Goal: Communication & Community: Answer question/provide support

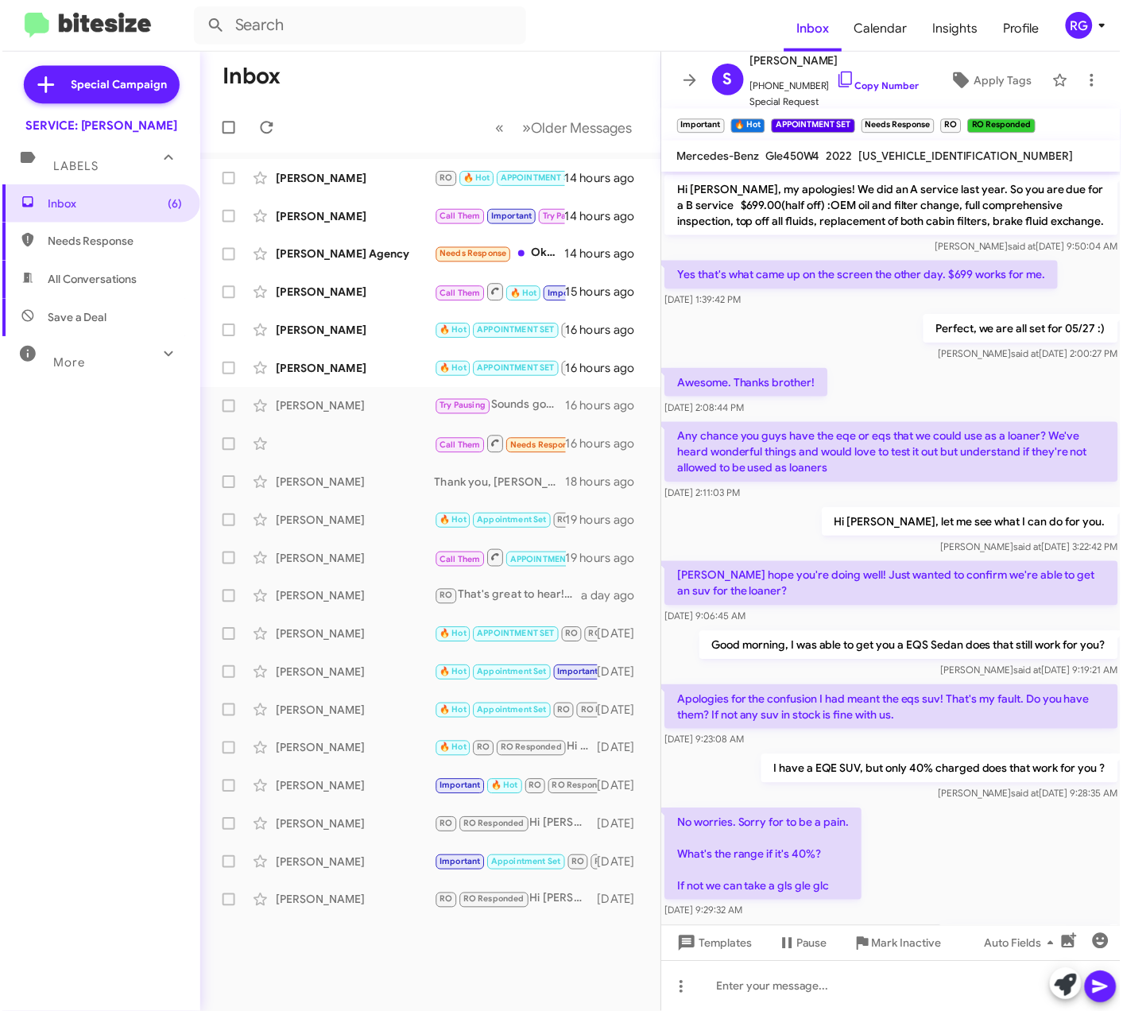
scroll to position [545, 0]
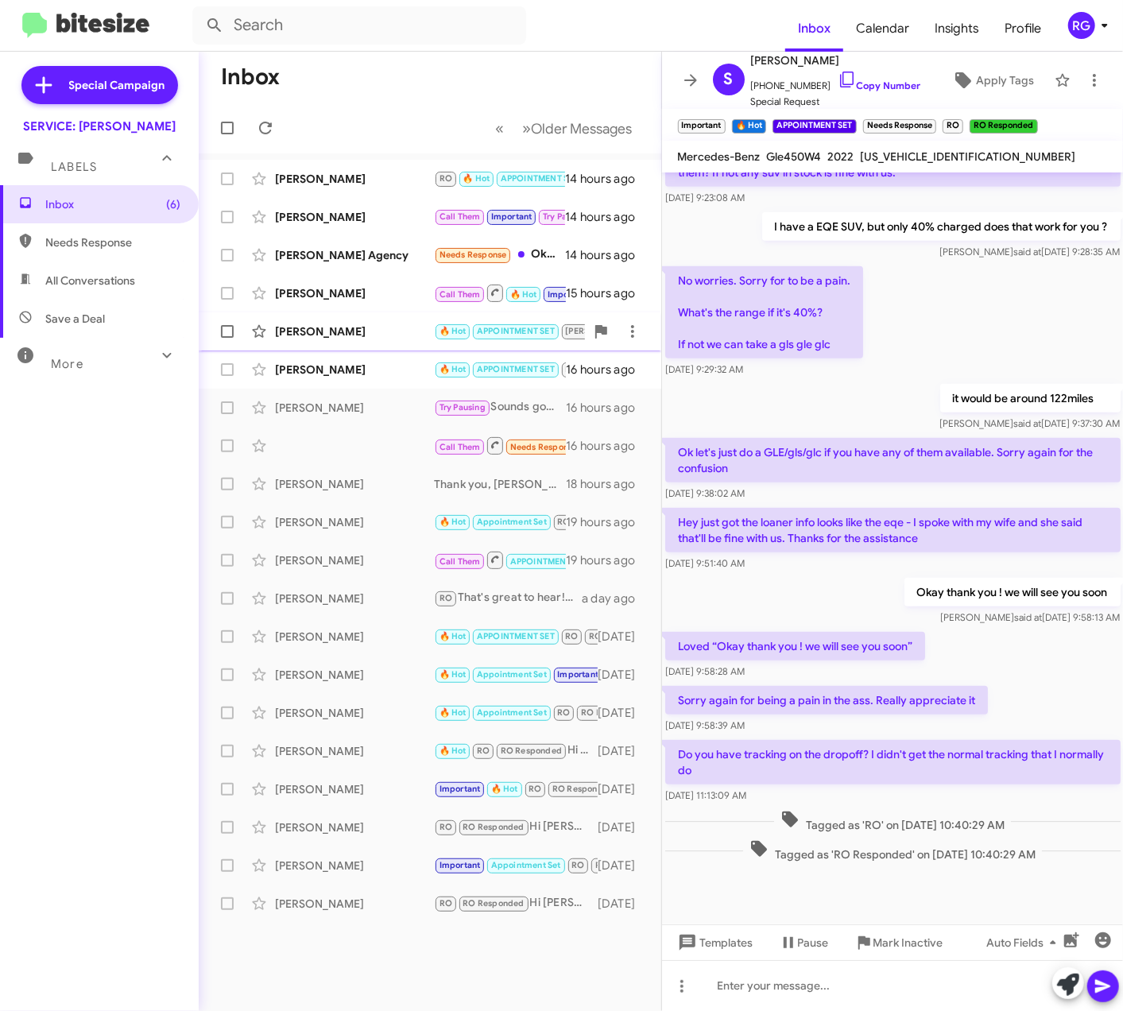
drag, startPoint x: 418, startPoint y: 340, endPoint x: 418, endPoint y: 350, distance: 9.5
click at [418, 340] on div "[PERSON_NAME] 🔥 Hot APPOINTMENT SET [PERSON_NAME] RO Responded Important Needs …" at bounding box center [429, 331] width 437 height 32
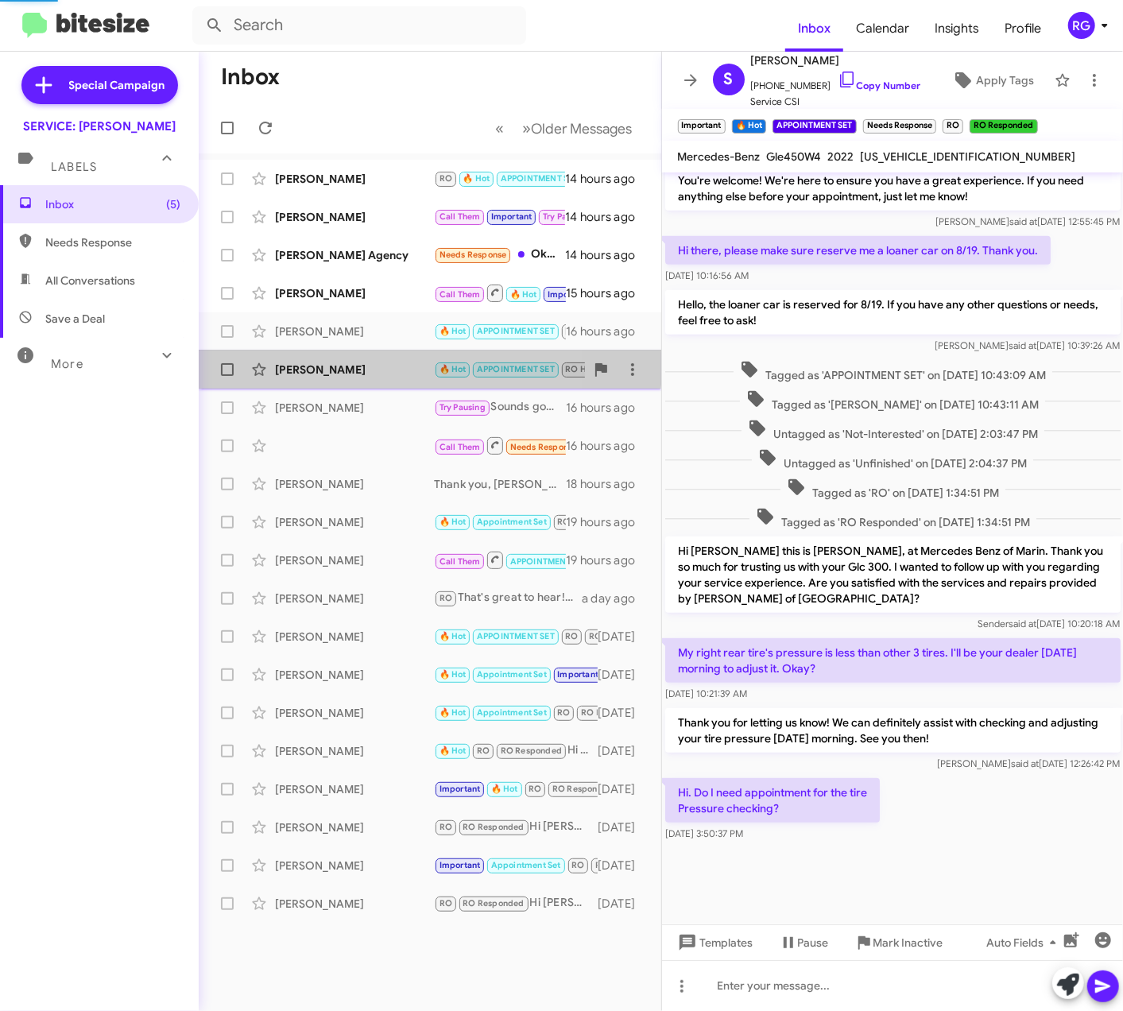
click at [420, 367] on div "[PERSON_NAME]" at bounding box center [354, 370] width 159 height 16
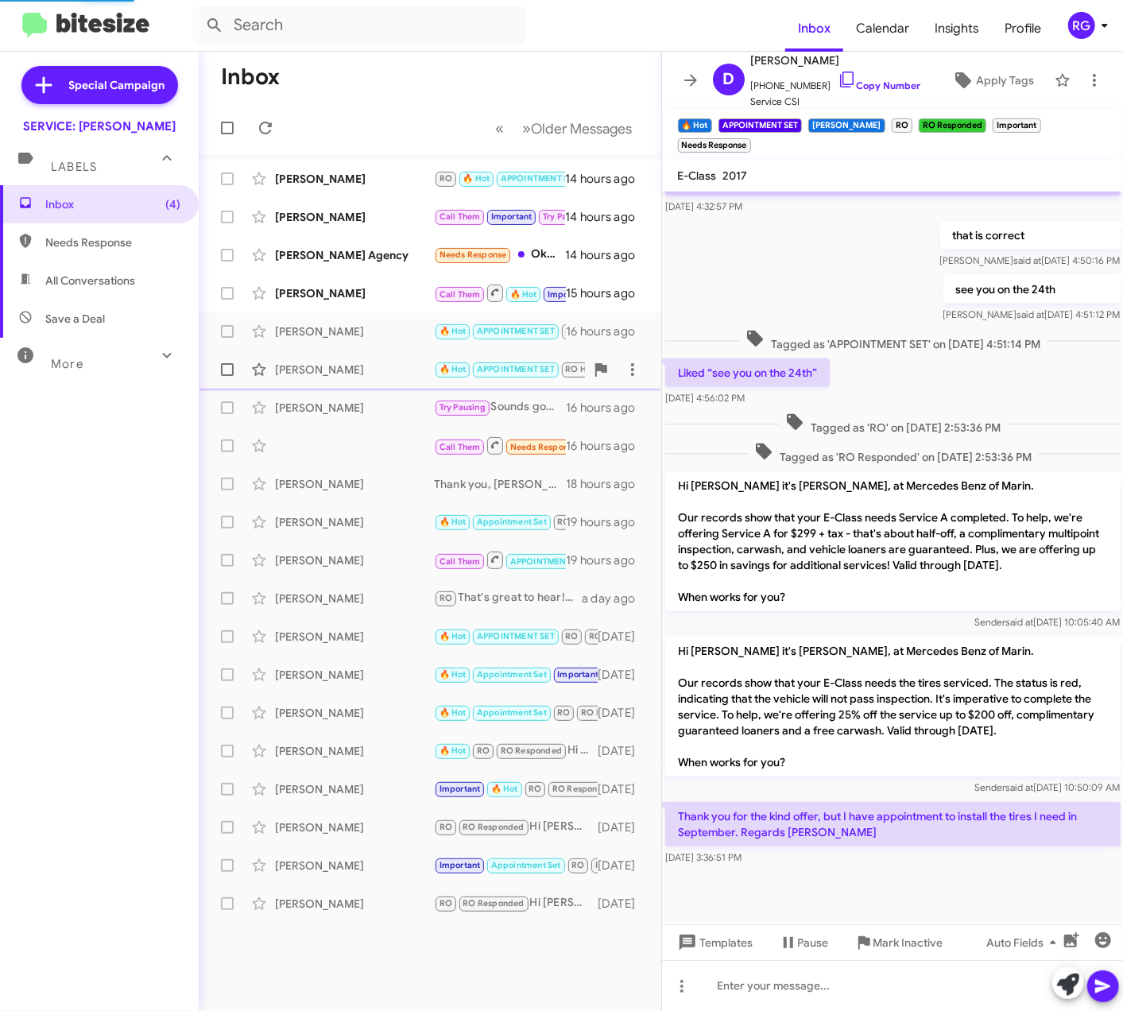
scroll to position [370, 0]
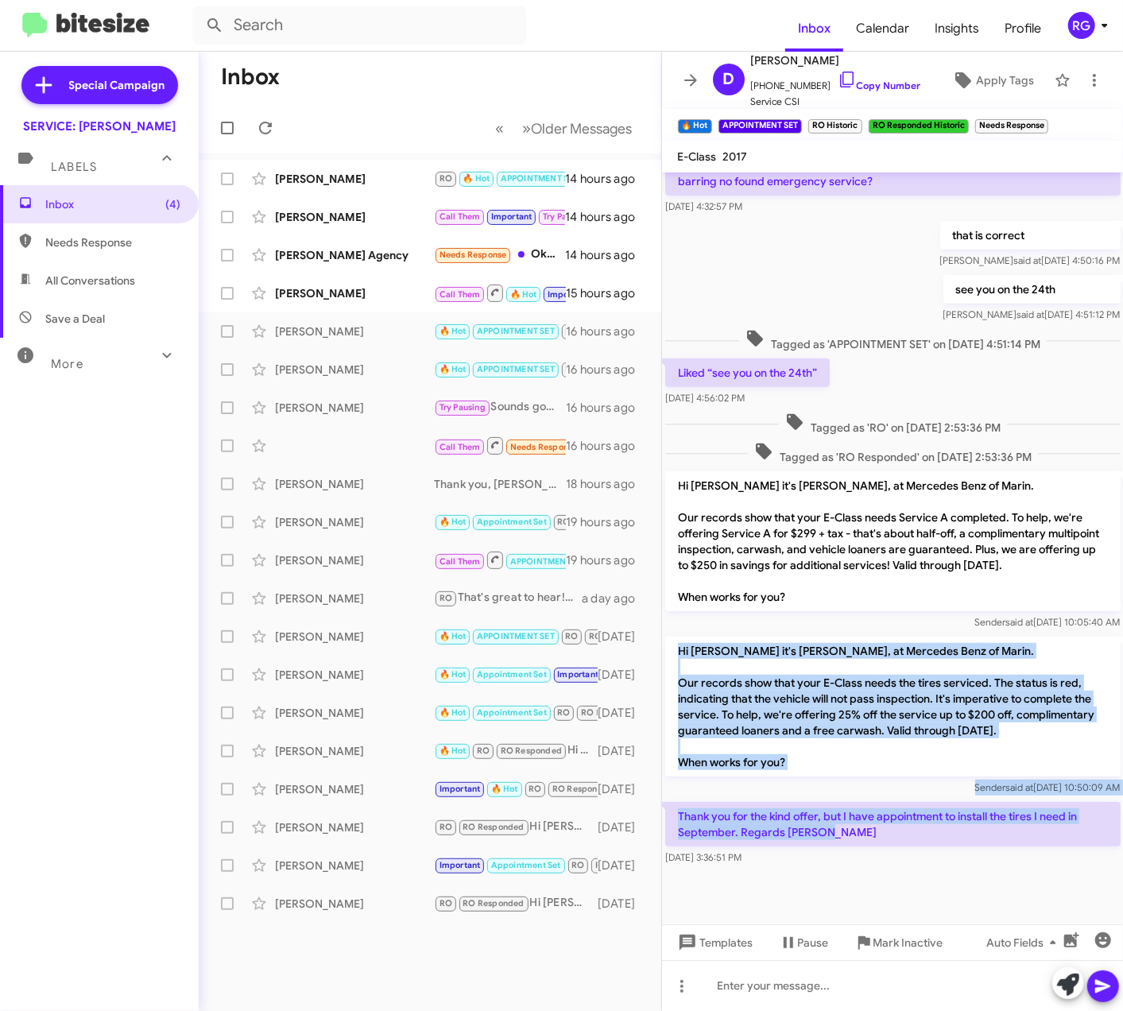
drag, startPoint x: 733, startPoint y: 783, endPoint x: 662, endPoint y: 645, distance: 154.6
click at [662, 645] on div "Hi [PERSON_NAME], this is [PERSON_NAME], Manager at Mercedes Benz of Marin. Our…" at bounding box center [893, 337] width 462 height 1064
copy div "Hi [PERSON_NAME] it's [PERSON_NAME], at Mercedes Benz of Marin. Our records sho…"
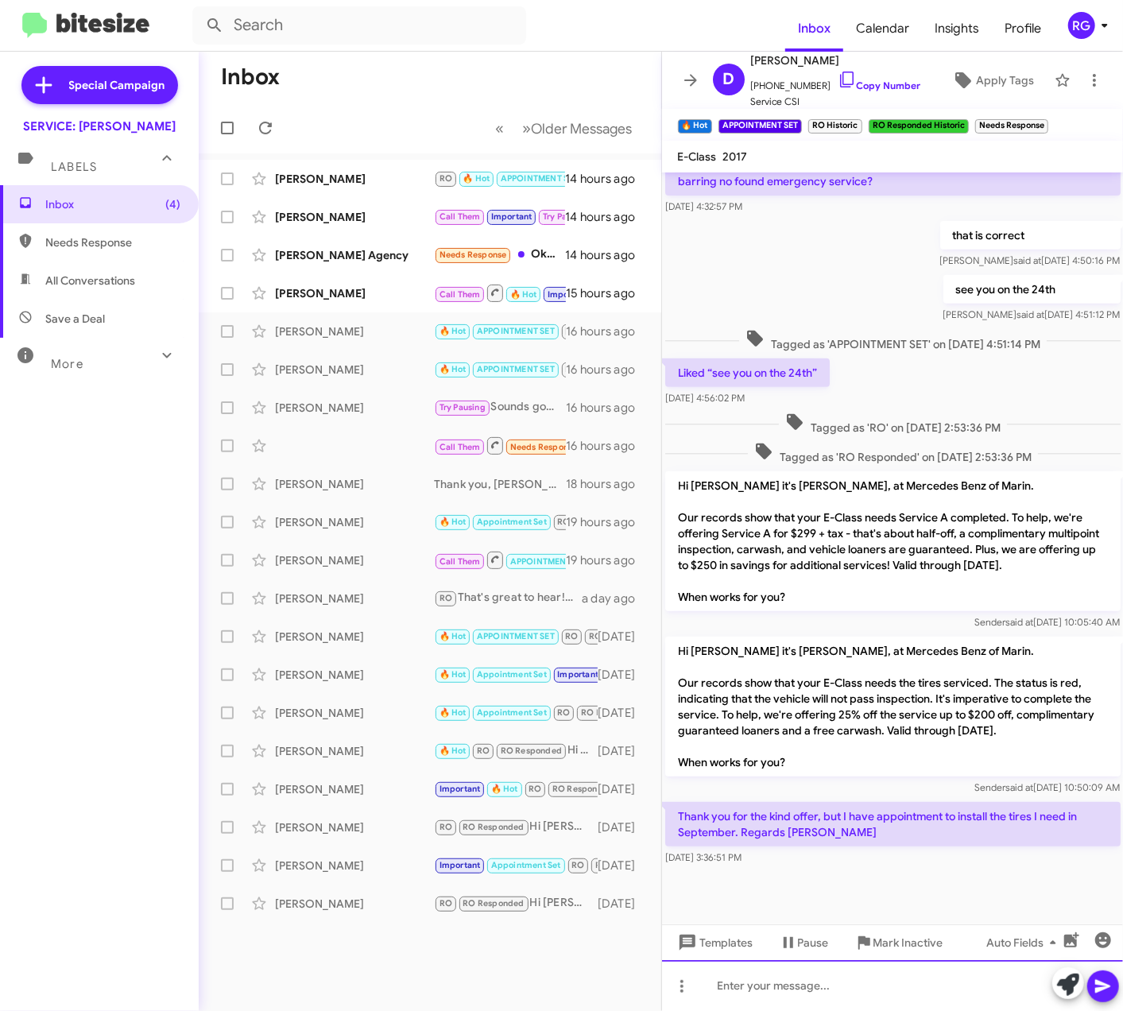
click at [830, 993] on div at bounding box center [893, 985] width 462 height 51
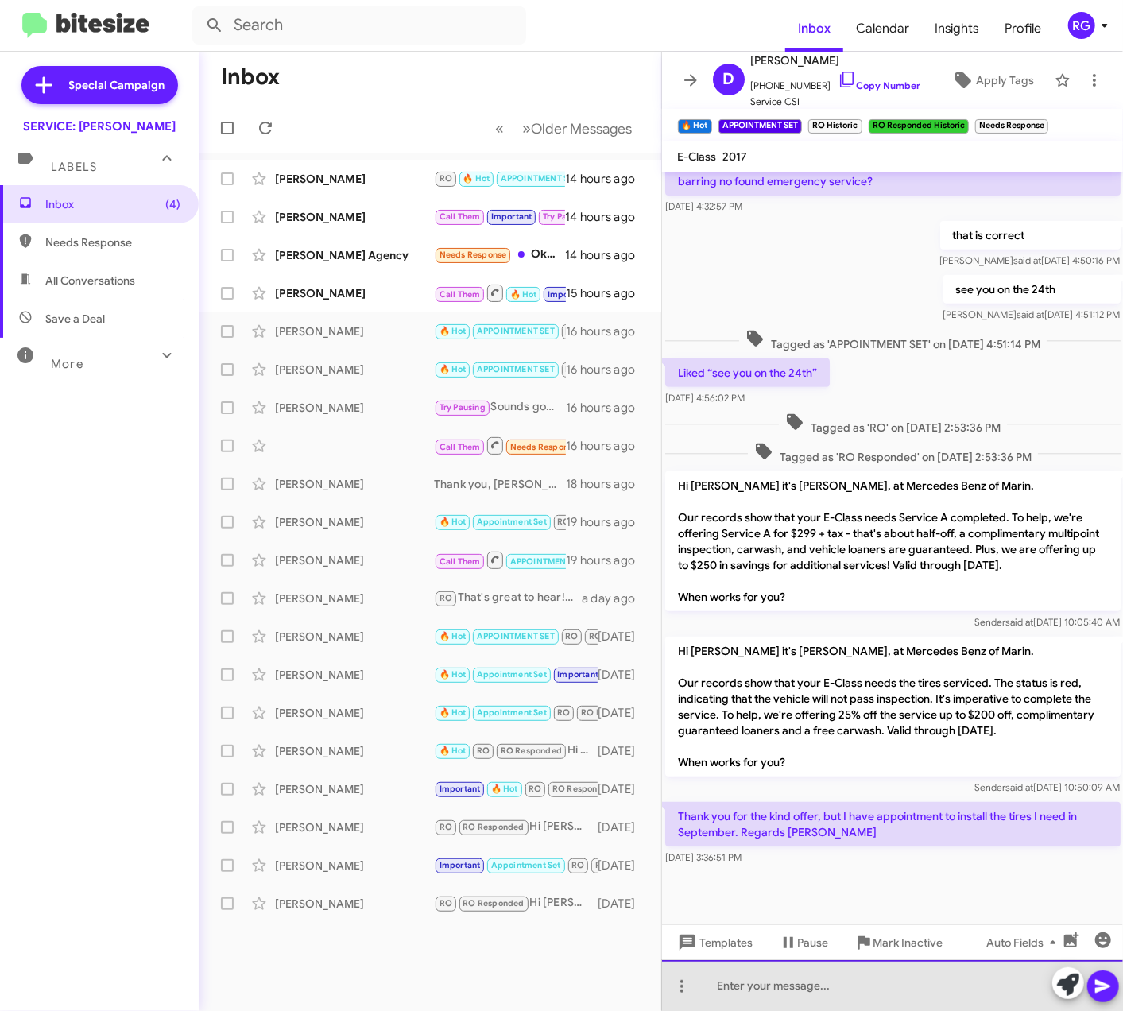
click at [844, 995] on div at bounding box center [893, 985] width 462 height 51
paste div
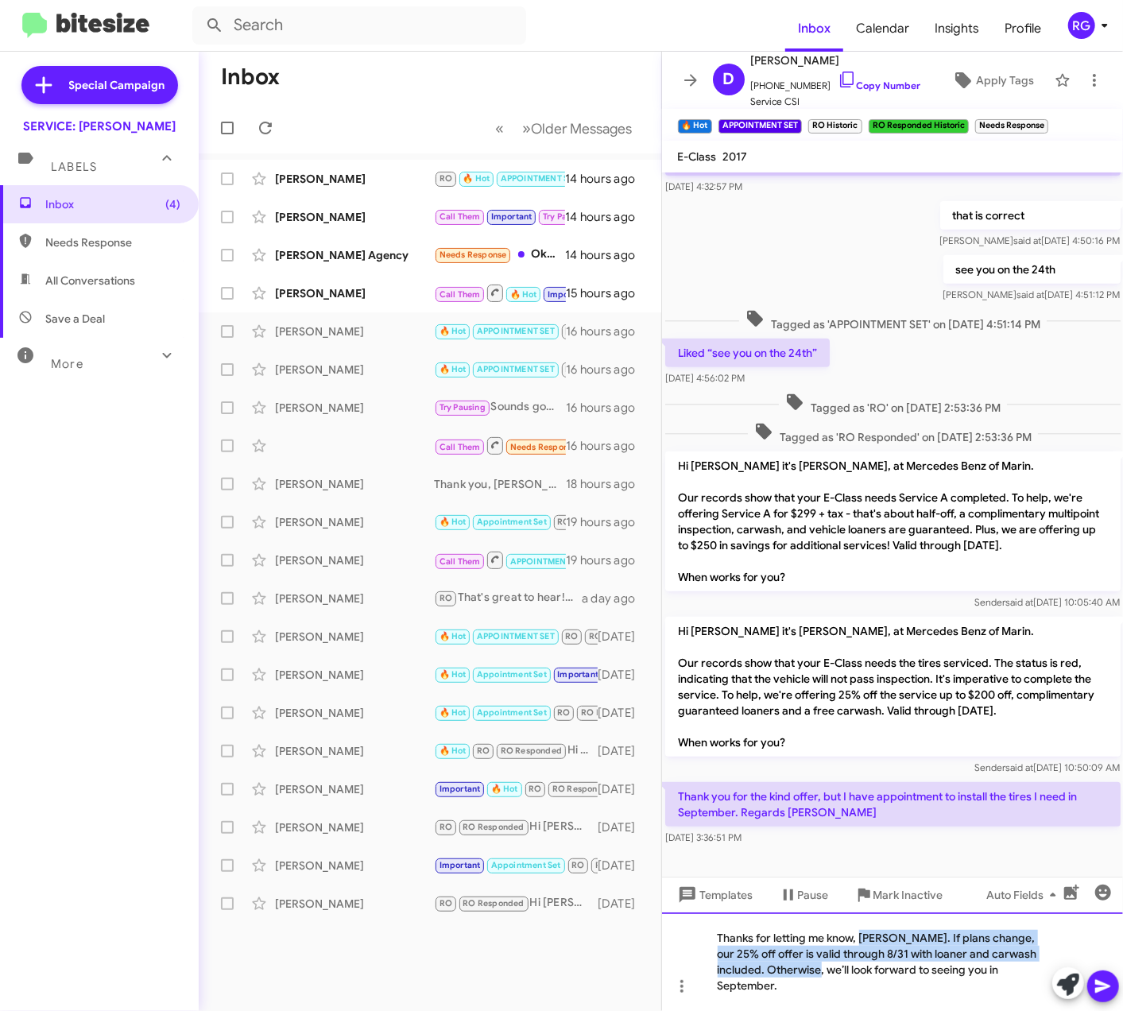
drag, startPoint x: 798, startPoint y: 985, endPoint x: 863, endPoint y: 942, distance: 78.5
click at [863, 942] on div "Thanks for letting me know, [PERSON_NAME]. If plans change, our 25% off offer i…" at bounding box center [893, 961] width 462 height 99
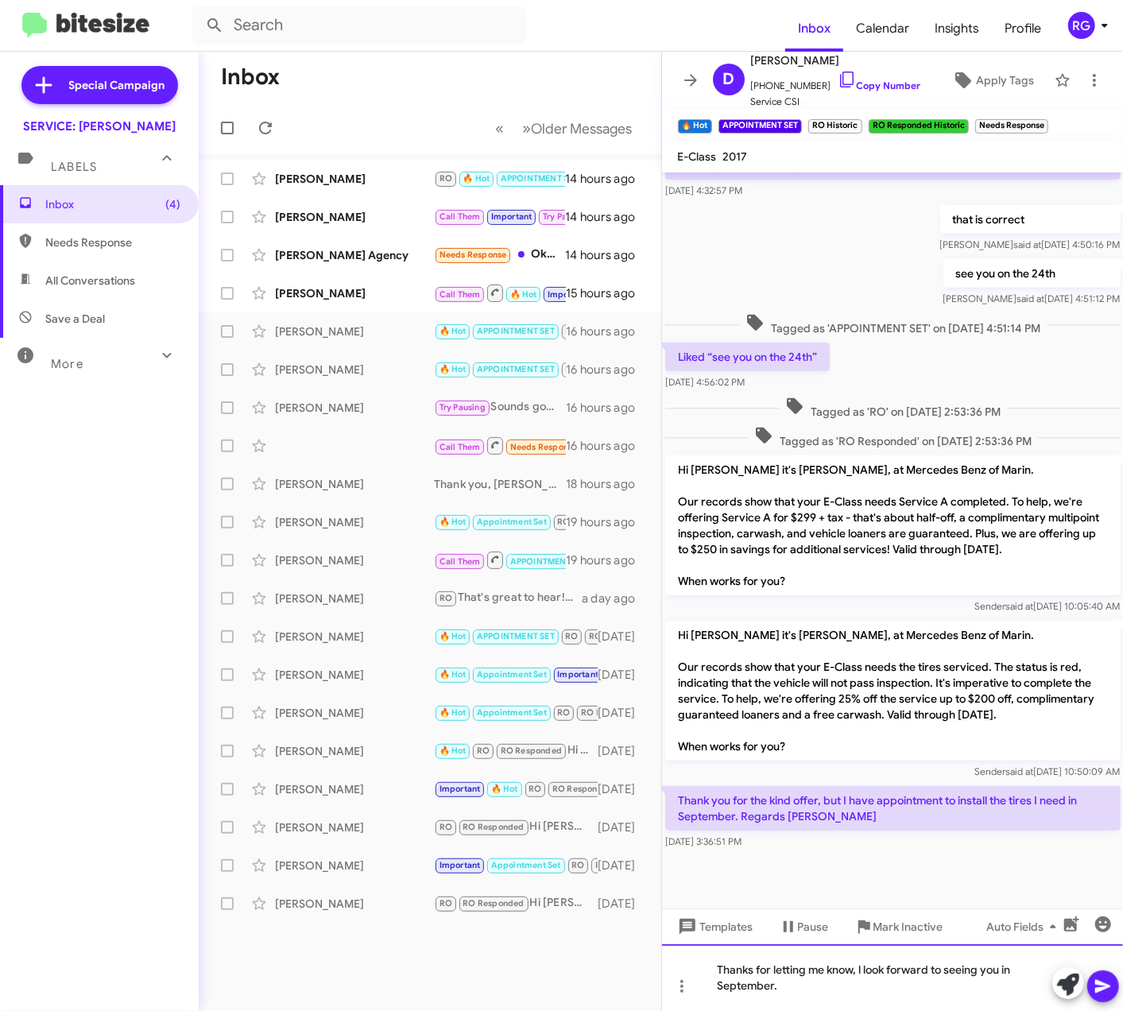
scroll to position [385, 0]
drag, startPoint x: 1128, startPoint y: 799, endPoint x: 826, endPoint y: 985, distance: 354.6
click at [825, 984] on div "Thanks for letting me know. We look forward to seeing you in September." at bounding box center [893, 977] width 462 height 67
click at [1097, 979] on icon at bounding box center [1103, 986] width 19 height 19
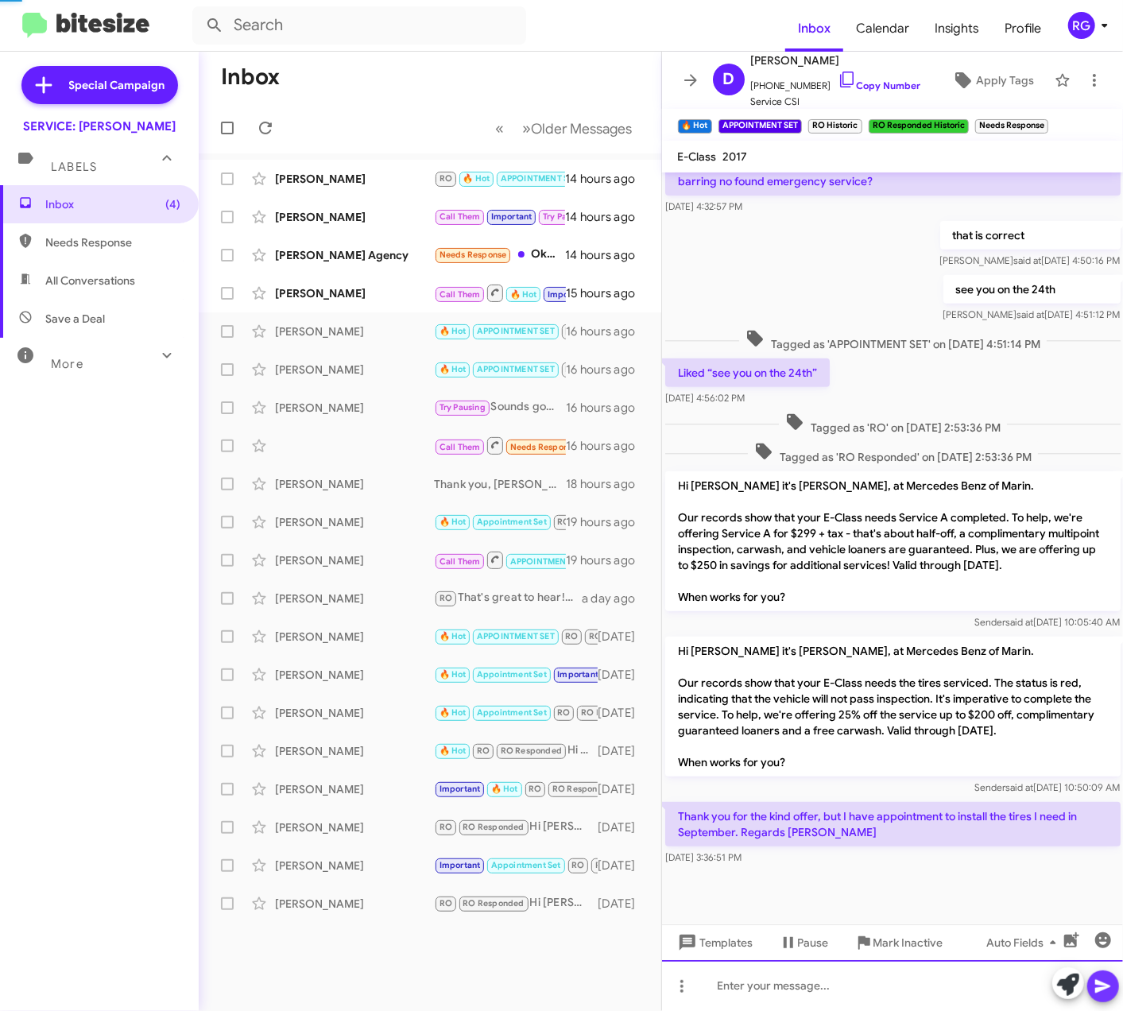
scroll to position [370, 0]
click at [328, 325] on div "[PERSON_NAME]" at bounding box center [354, 331] width 159 height 16
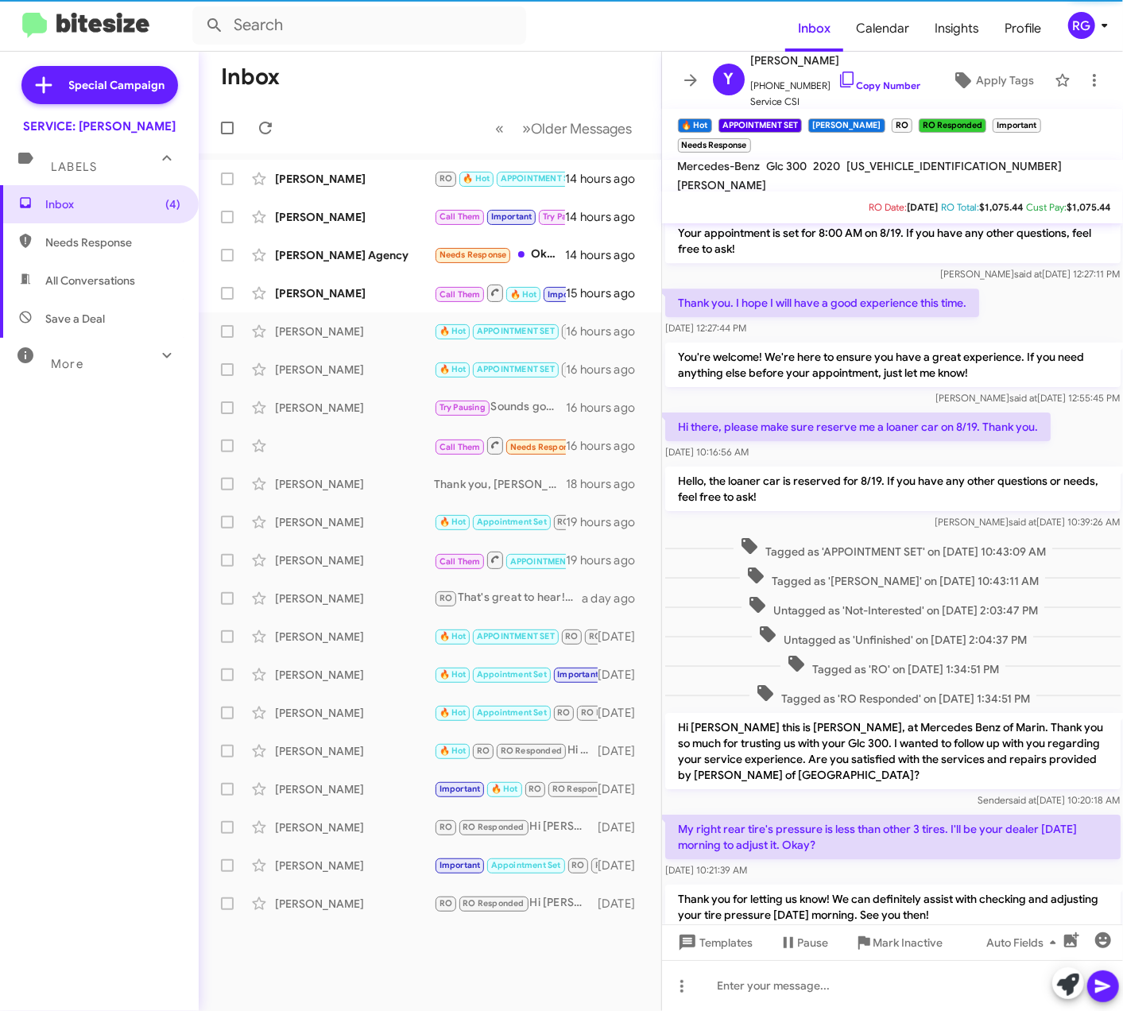
scroll to position [3233, 0]
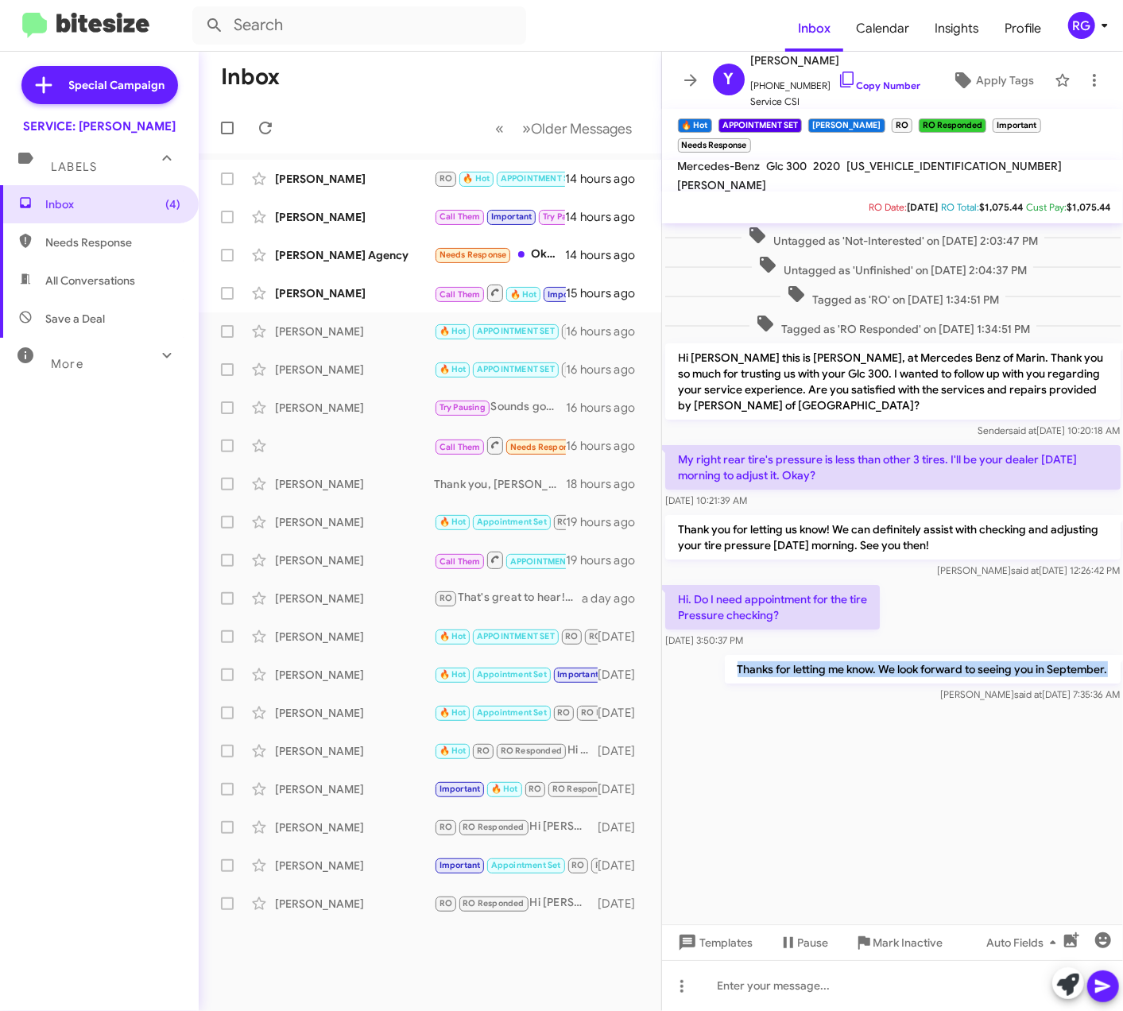
drag, startPoint x: 720, startPoint y: 668, endPoint x: 1128, endPoint y: 669, distance: 408.5
click at [1122, 669] on html "Inbox Calendar Insights Profile RG Special Campaign SERVICE: [PERSON_NAME] Labe…" at bounding box center [561, 505] width 1123 height 1011
copy p "Thanks for letting me know. We look forward to seeing you in September."
click at [393, 380] on div "[PERSON_NAME] 🔥 Hot APPOINTMENT SET RO Historic RO Responded Historic Needs Res…" at bounding box center [429, 370] width 437 height 32
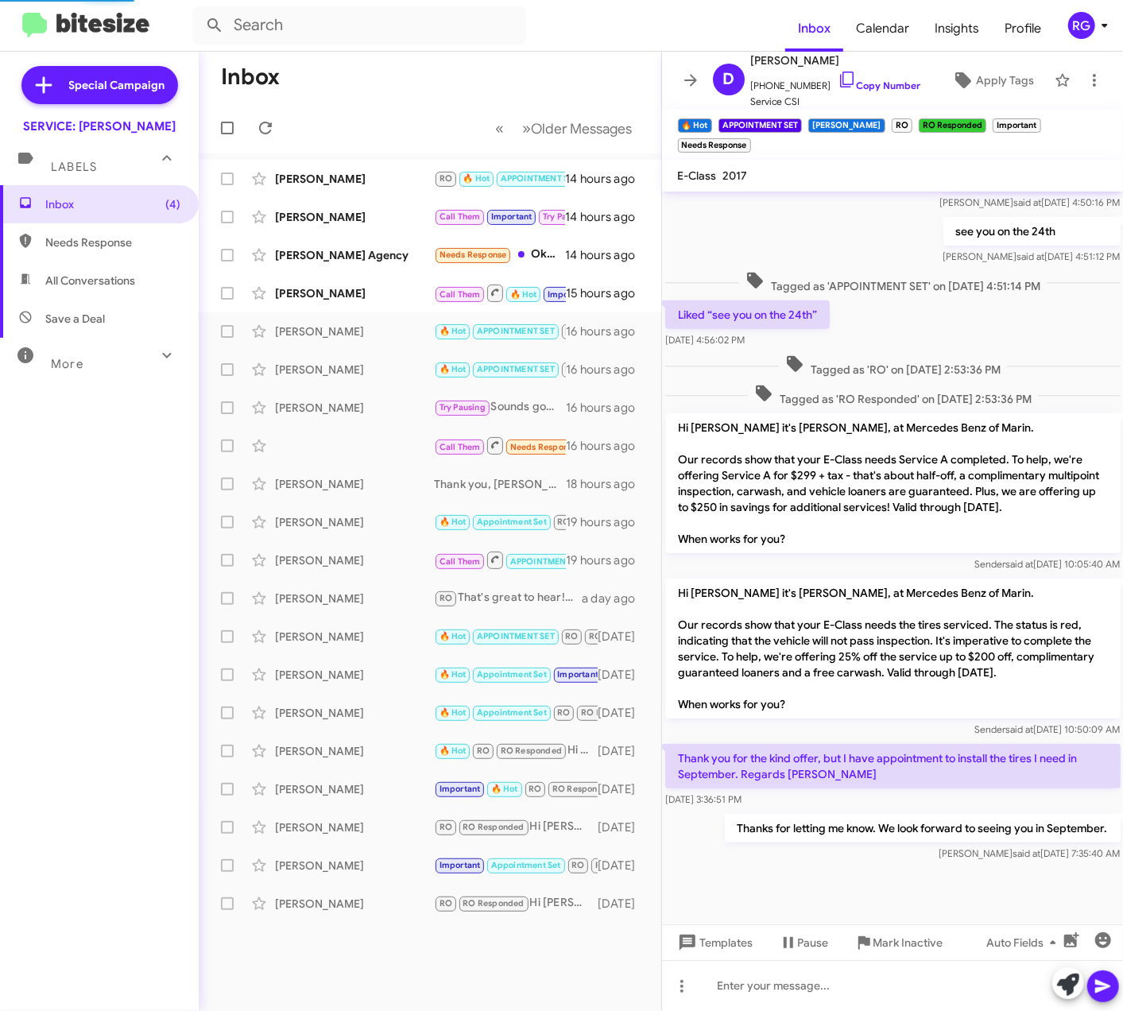
scroll to position [427, 0]
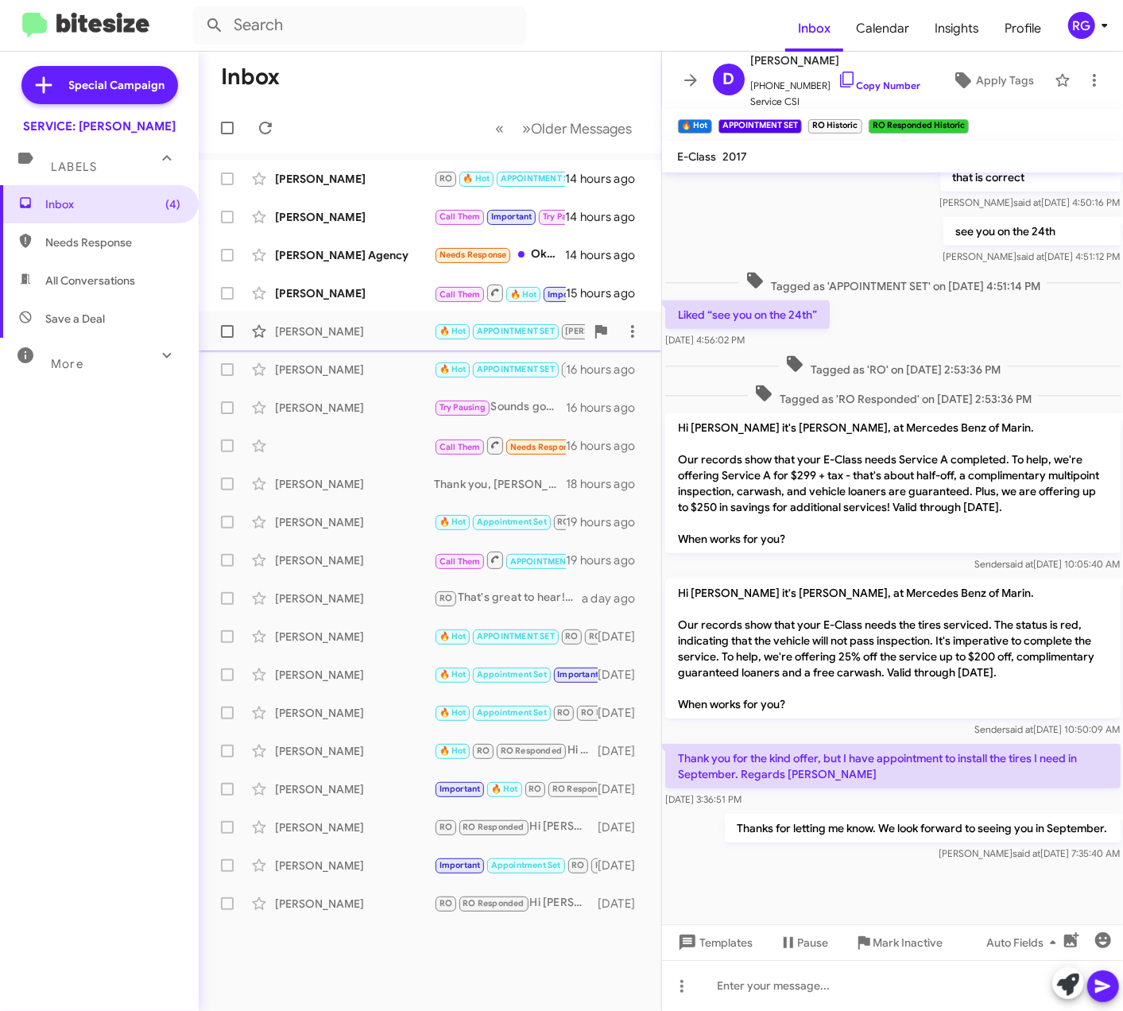
click at [306, 325] on div "[PERSON_NAME]" at bounding box center [354, 331] width 159 height 16
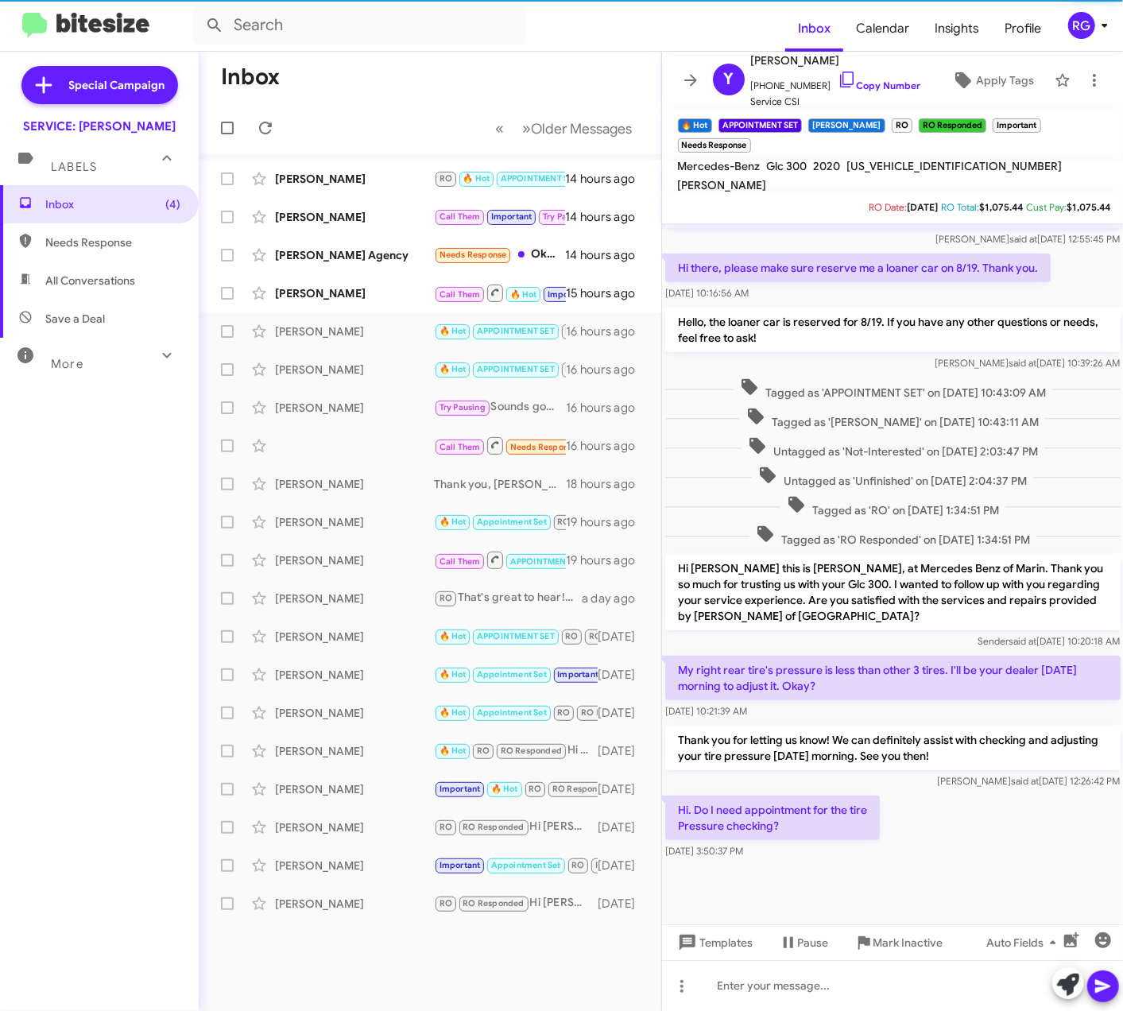
scroll to position [456, 0]
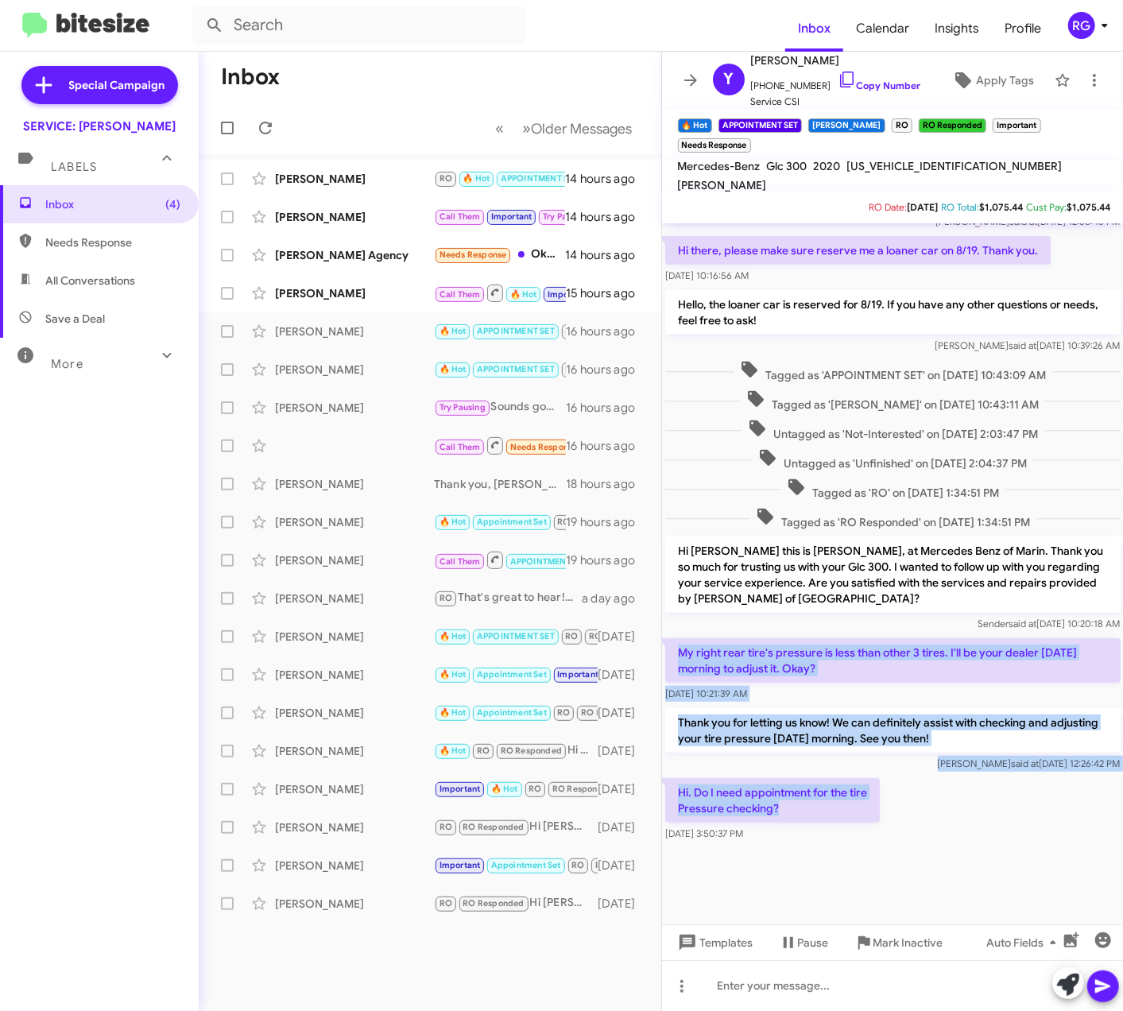
drag, startPoint x: 795, startPoint y: 809, endPoint x: 672, endPoint y: 640, distance: 208.9
click at [672, 640] on div "Okay. Do you have time for 8/19? [DATE] 12:22:29 PM Yes what time ? [PERSON_NAM…" at bounding box center [893, 307] width 462 height 1076
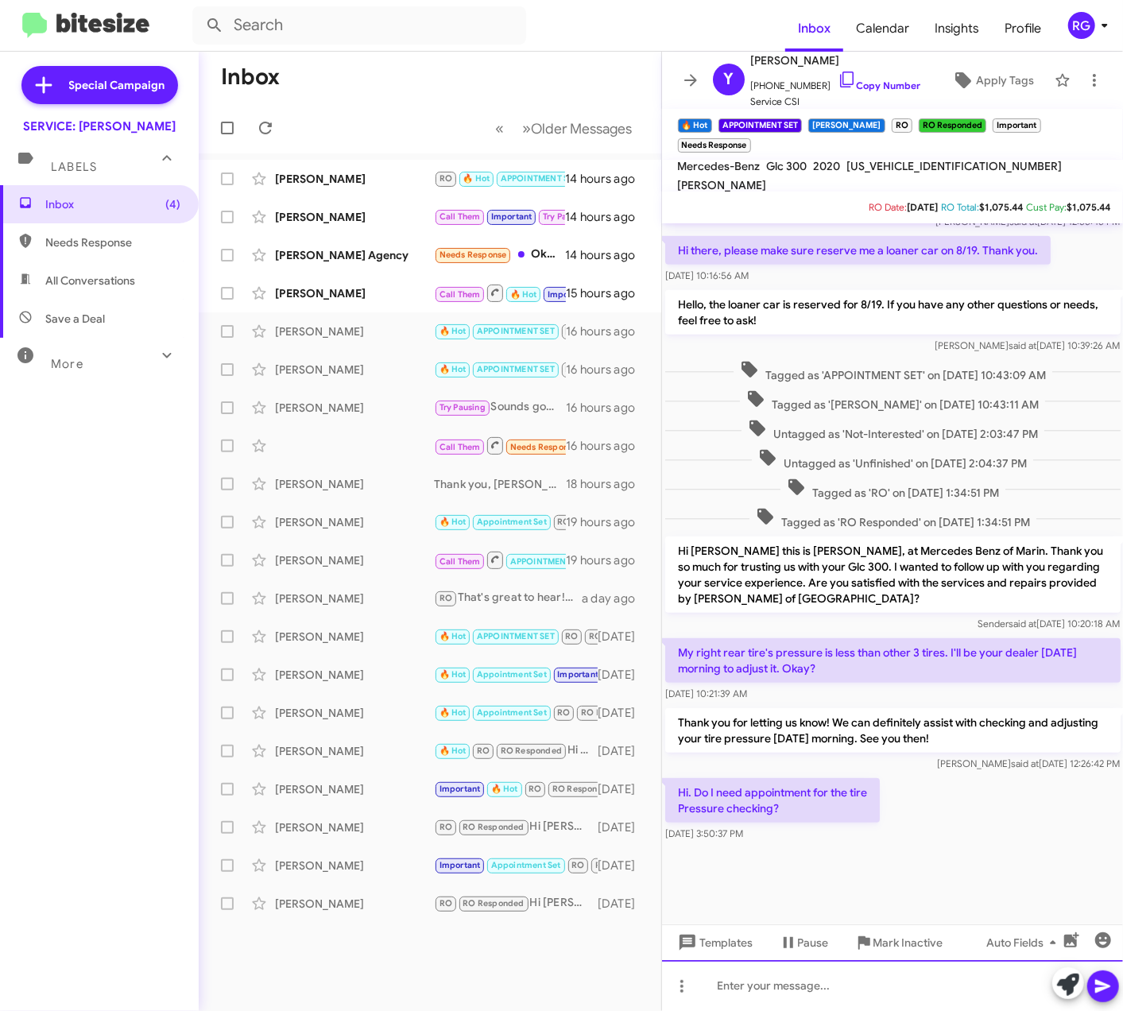
click at [834, 993] on div at bounding box center [893, 985] width 462 height 51
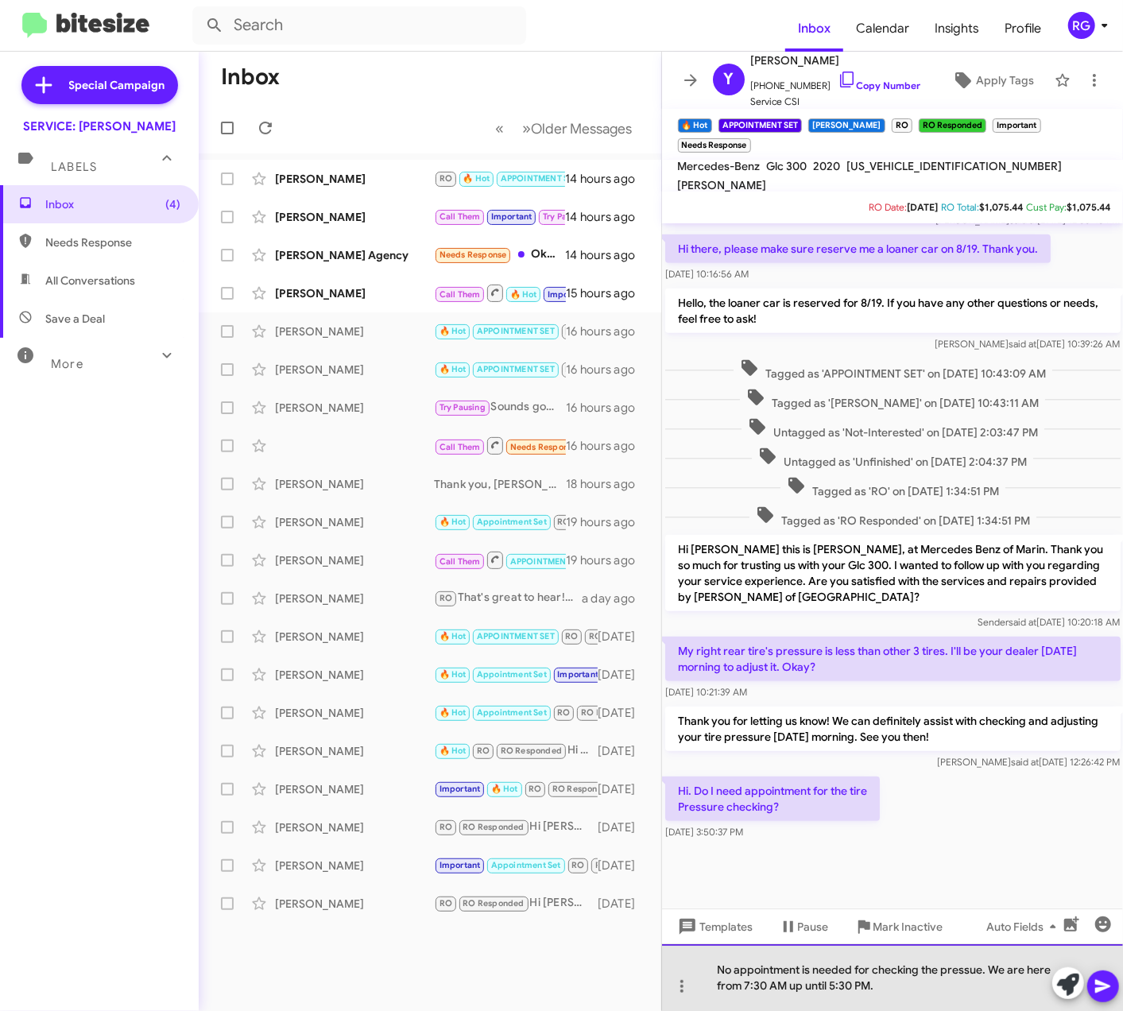
click at [963, 980] on div "No appointment is needed for checking the pressue. We are here from 7:30 AM up …" at bounding box center [893, 977] width 462 height 67
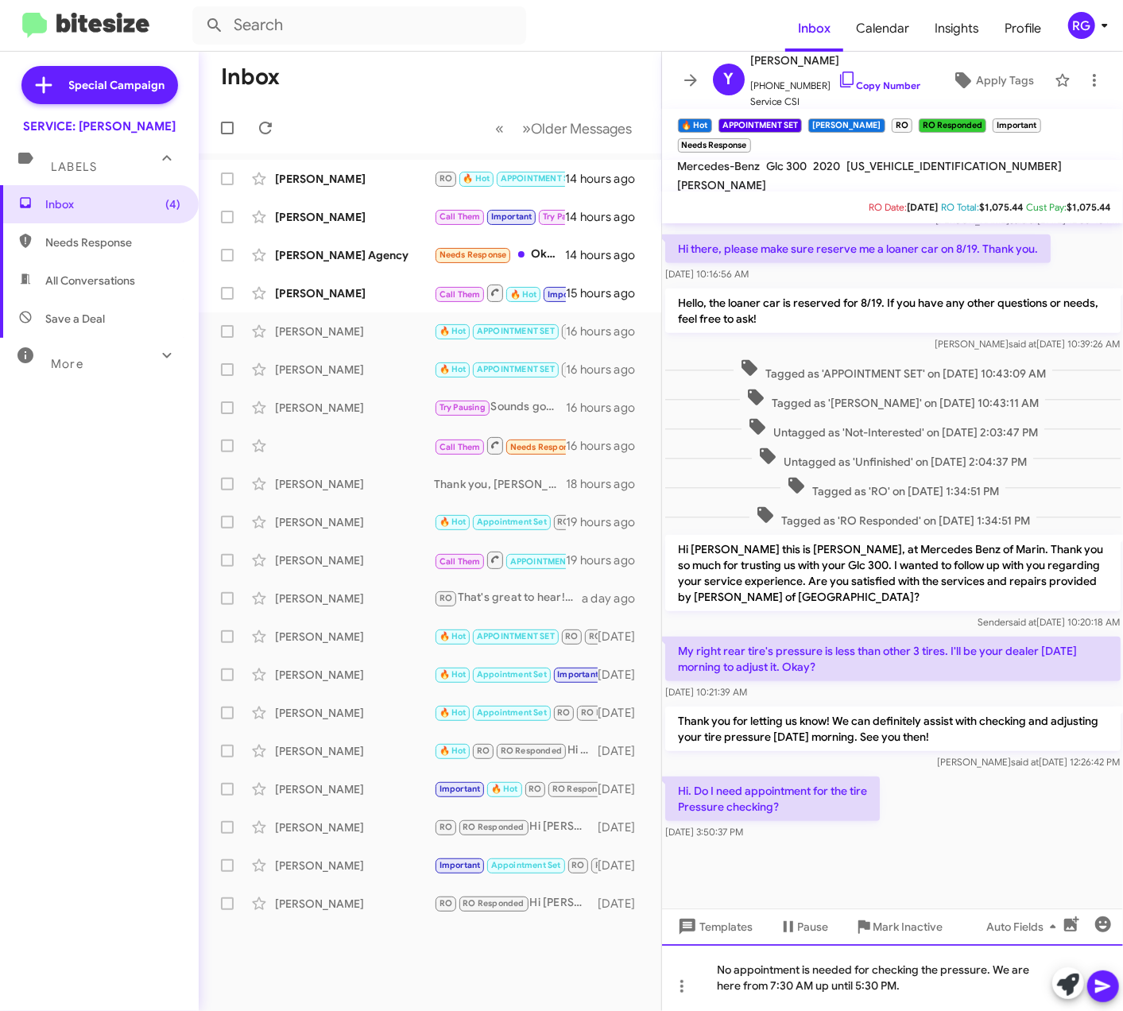
click at [916, 990] on div "No appointment is needed for checking the pressure. We are here from 7:30 AM up…" at bounding box center [893, 977] width 462 height 67
click at [1111, 993] on icon at bounding box center [1103, 986] width 19 height 19
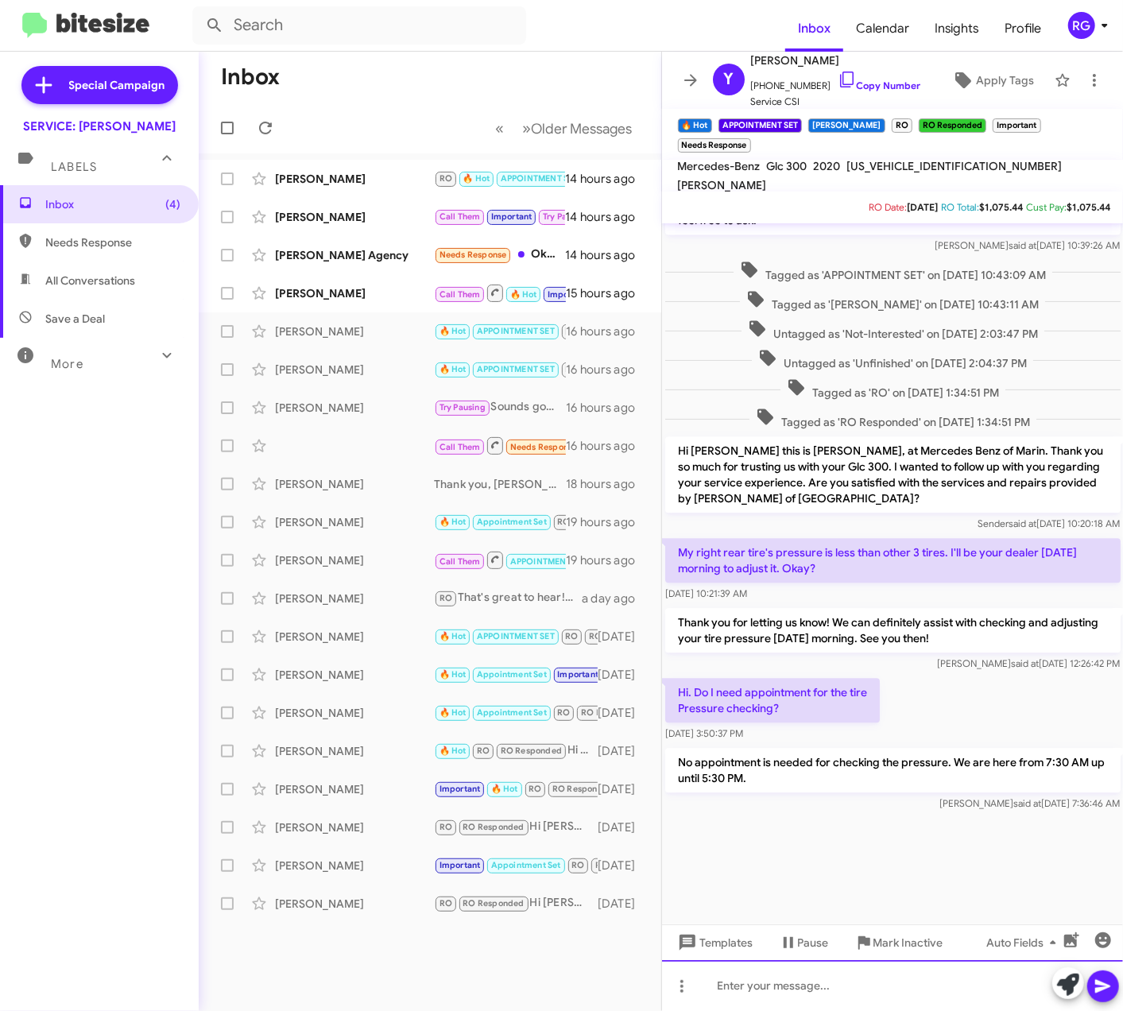
scroll to position [1890, 0]
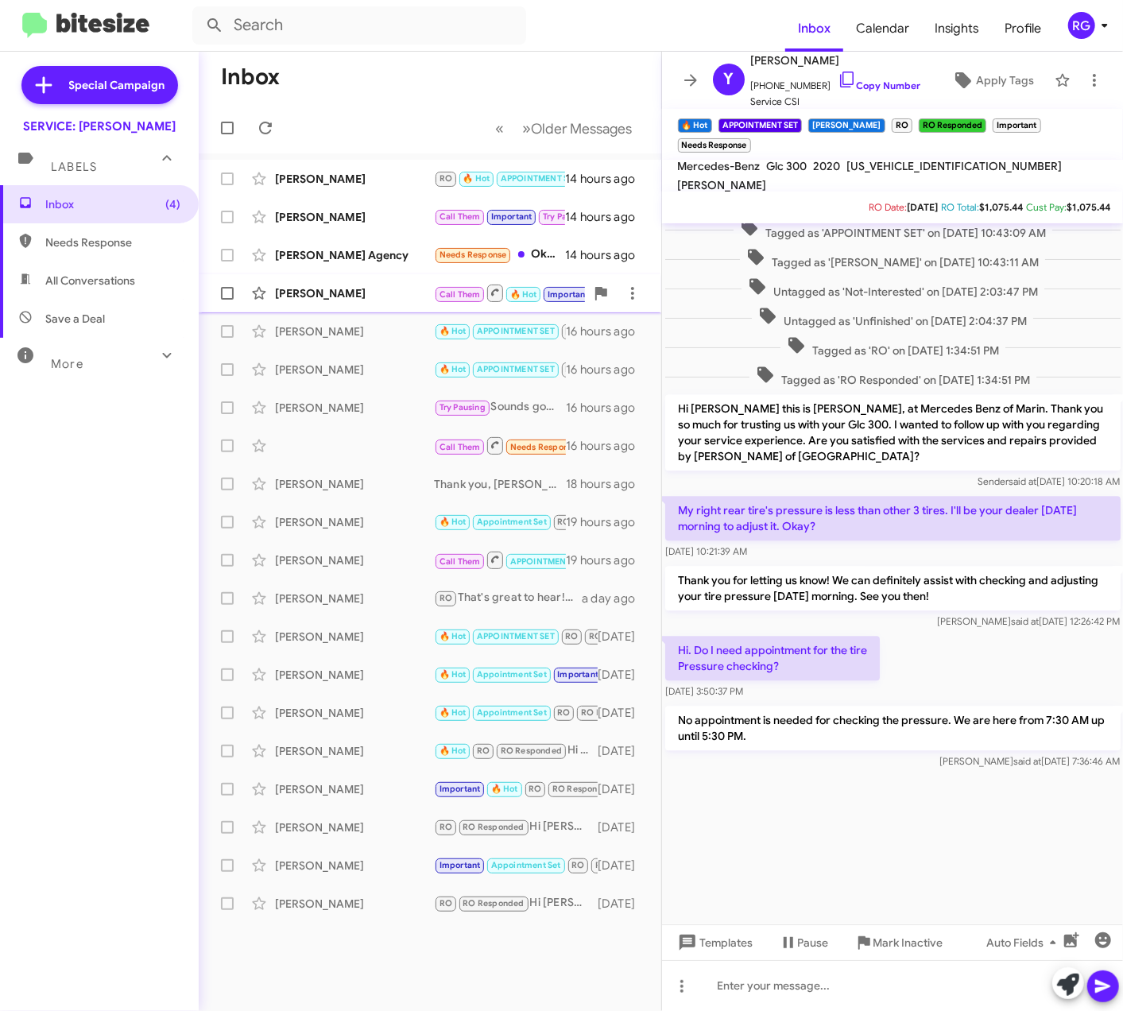
click at [382, 283] on div "[PERSON_NAME] Call Them 🔥 Hot Important Appointment Set RO RO Responded Needs R…" at bounding box center [429, 293] width 437 height 32
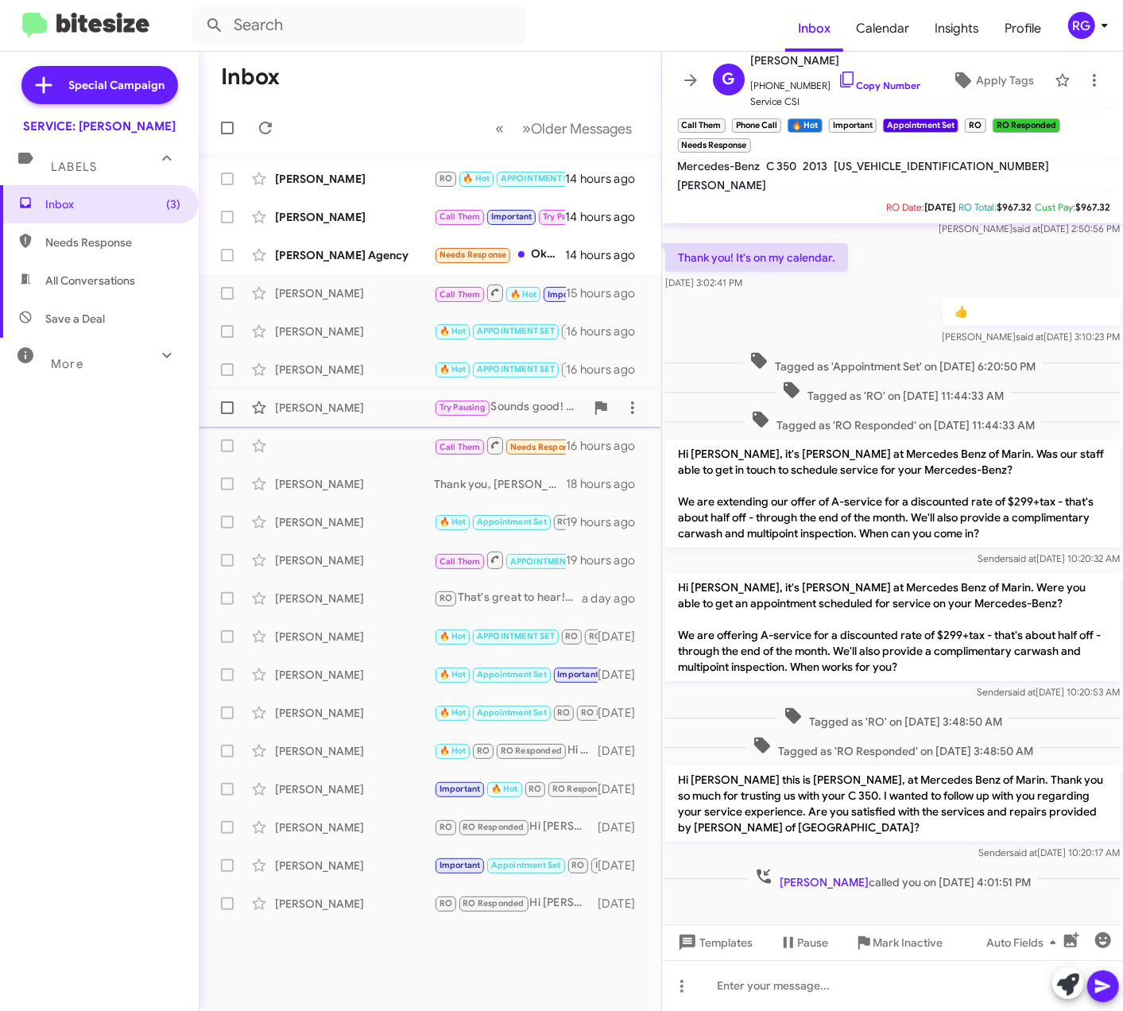
scroll to position [723, 0]
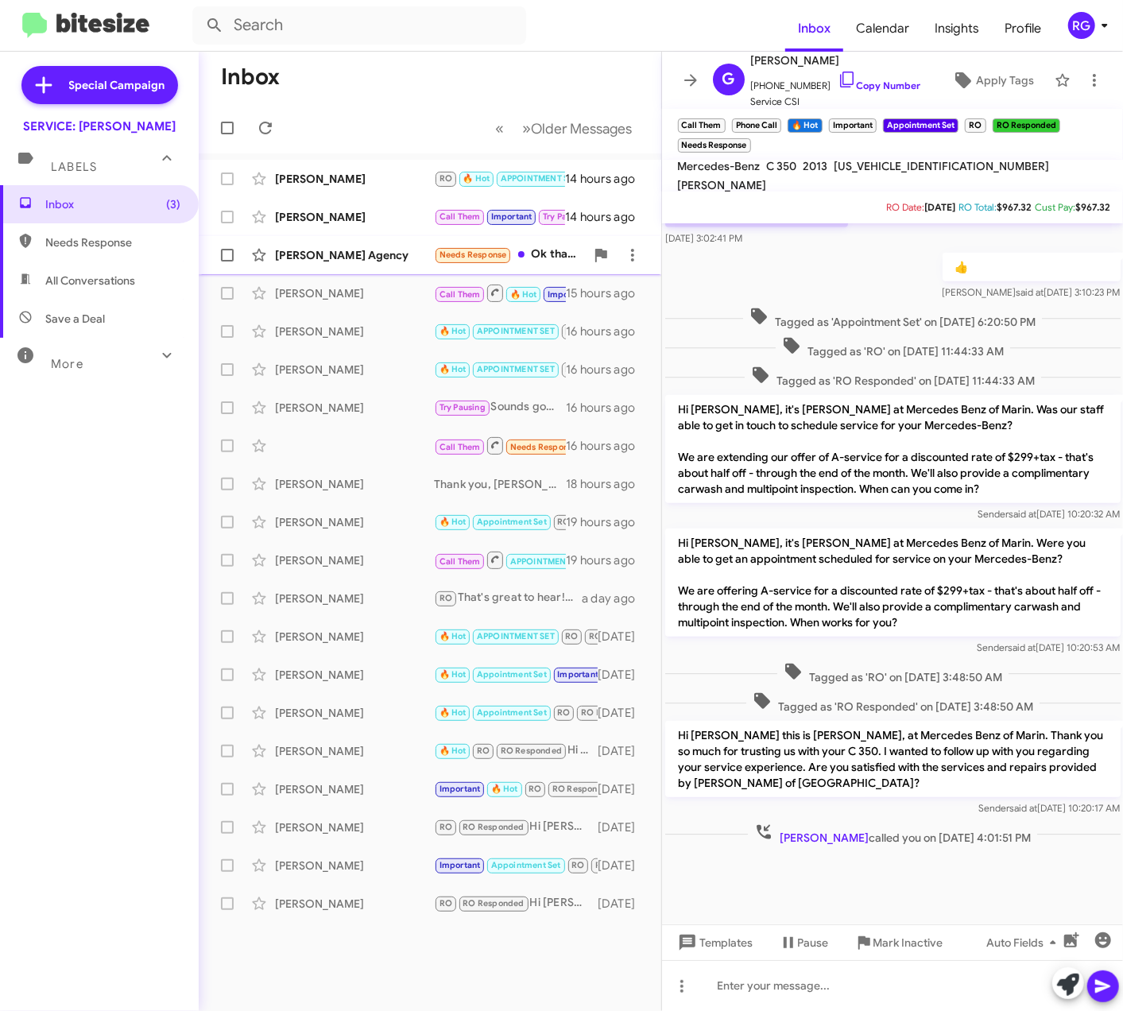
click at [340, 271] on span "[PERSON_NAME] Agency Needs Response Ok thanks for checking - yeah I need to che…" at bounding box center [430, 255] width 463 height 38
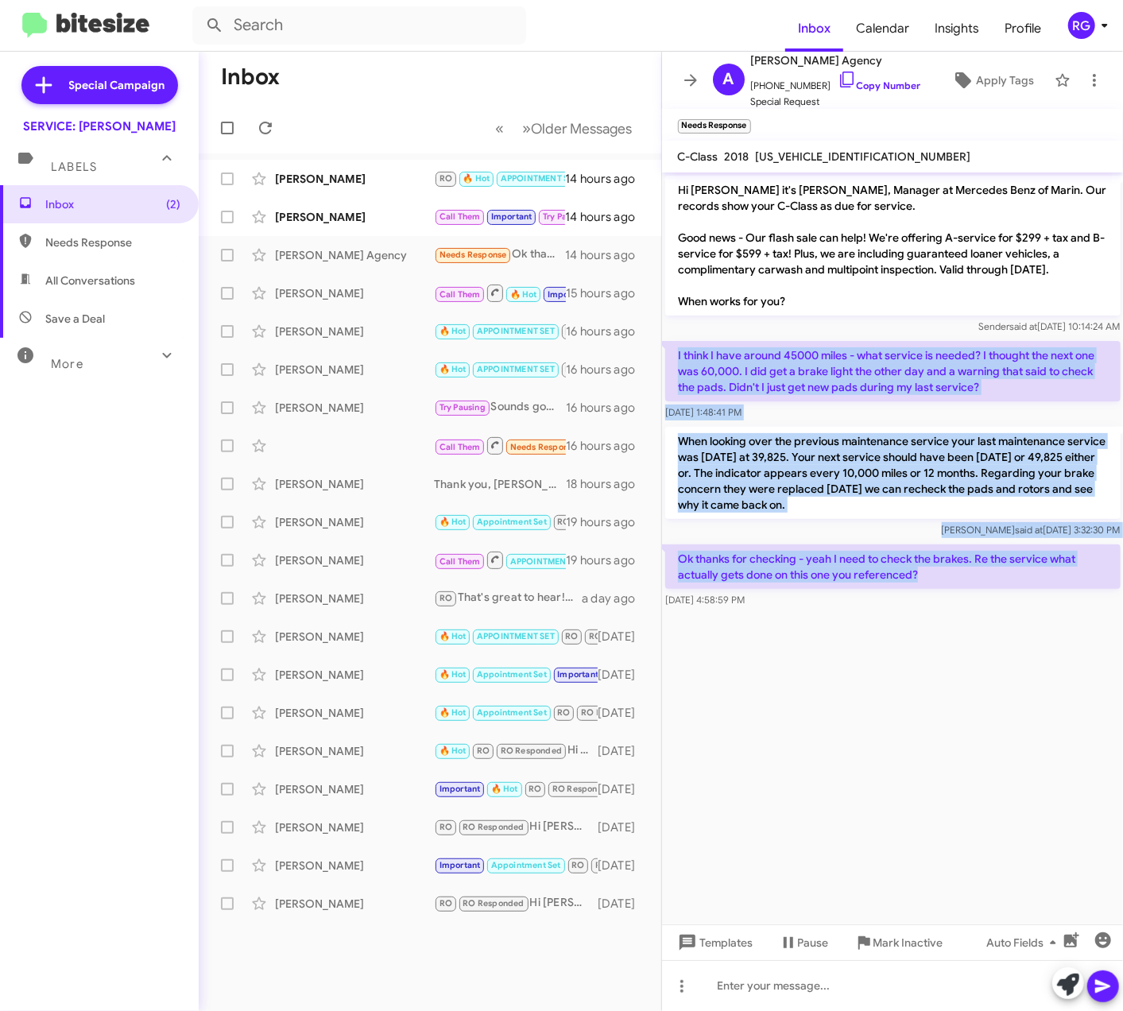
drag, startPoint x: 941, startPoint y: 579, endPoint x: 677, endPoint y: 345, distance: 352.9
click at [677, 345] on div "Hi [PERSON_NAME] it's [PERSON_NAME], Manager at Mercedes Benz of Marin. Our rec…" at bounding box center [893, 391] width 462 height 439
copy div "I think I have around 45000 miles - what service is needed? I thought the next …"
drag, startPoint x: 1078, startPoint y: 484, endPoint x: 1056, endPoint y: 490, distance: 22.4
click at [1078, 484] on p "When looking over the previous maintenance service your last maintenance servic…" at bounding box center [892, 473] width 455 height 92
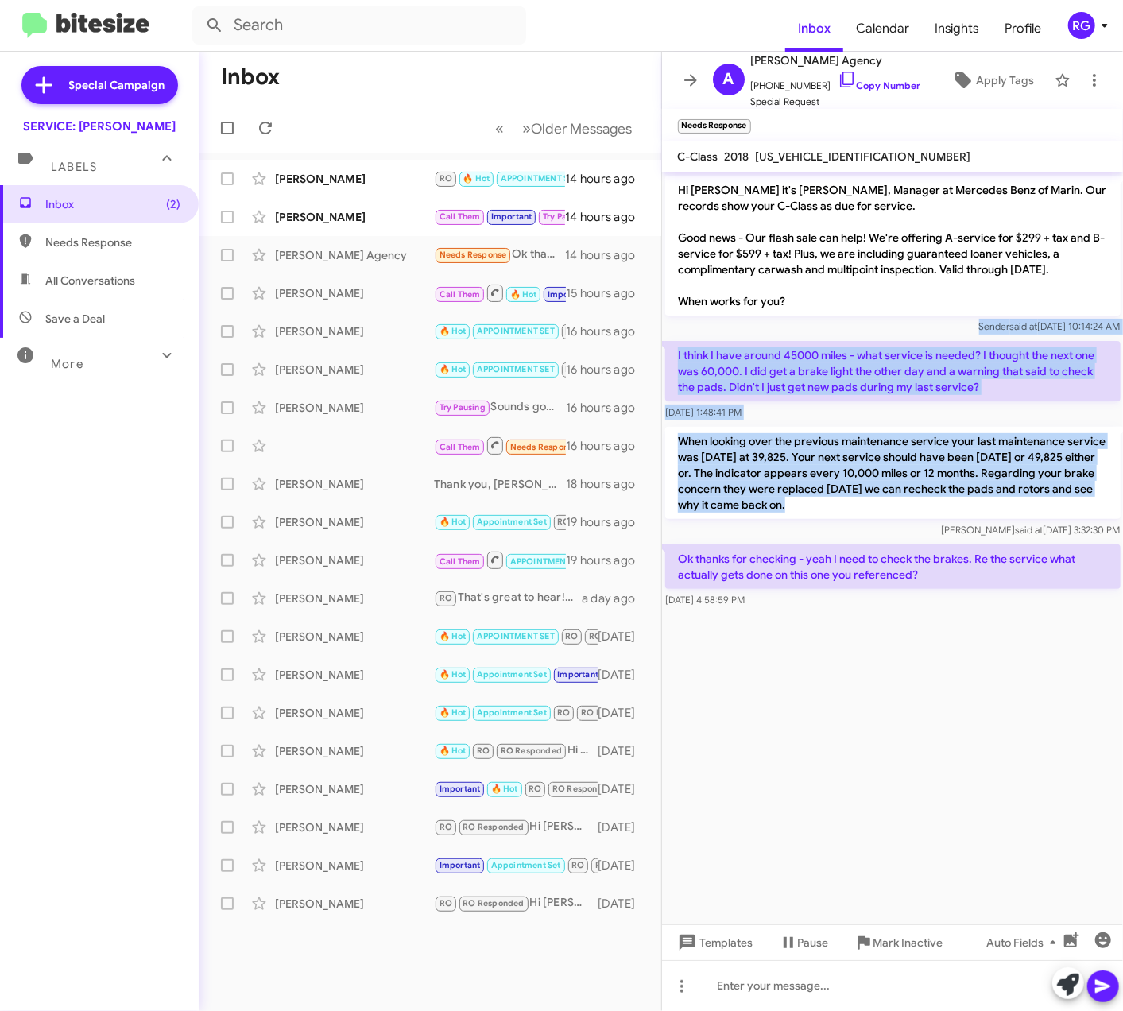
drag, startPoint x: 662, startPoint y: 334, endPoint x: 871, endPoint y: 544, distance: 296.1
click at [871, 544] on div "Hi [PERSON_NAME] it's [PERSON_NAME], Manager at Mercedes Benz of Marin. Our rec…" at bounding box center [893, 391] width 462 height 439
drag, startPoint x: 871, startPoint y: 544, endPoint x: 825, endPoint y: 539, distance: 46.3
click at [825, 539] on div "When looking over the previous maintenance service your last maintenance servic…" at bounding box center [893, 483] width 462 height 118
click at [818, 520] on div "When looking over the previous maintenance service your last maintenance servic…" at bounding box center [892, 482] width 455 height 111
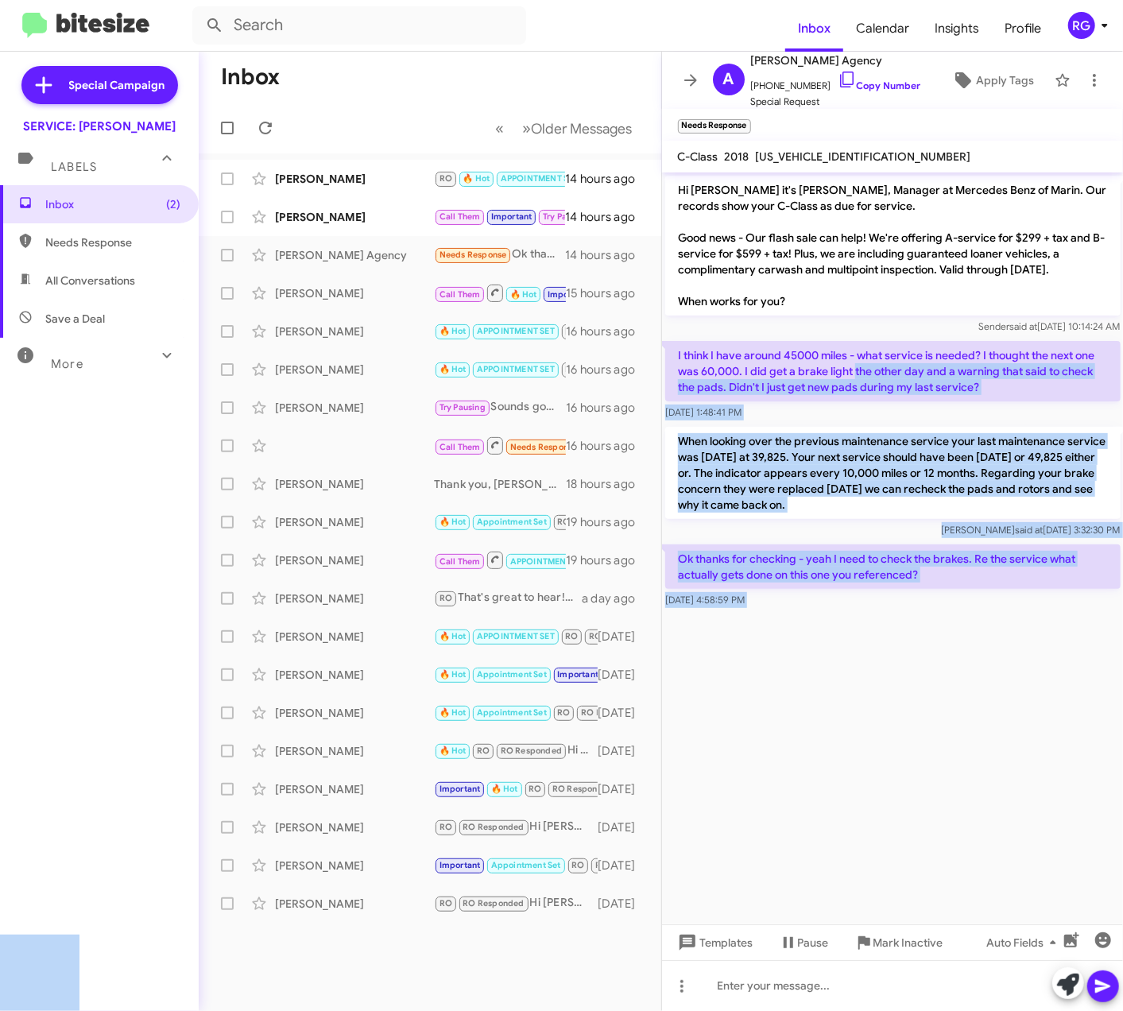
drag, startPoint x: 744, startPoint y: 366, endPoint x: 805, endPoint y: 377, distance: 62.1
drag, startPoint x: 805, startPoint y: 377, endPoint x: 1011, endPoint y: 589, distance: 295.6
click at [1011, 589] on div "Hi [PERSON_NAME] it's [PERSON_NAME], Manager at Mercedes Benz of Marin. Our rec…" at bounding box center [893, 391] width 462 height 439
copy div "I did get a brake light the other day and a warning that said to check the pads…"
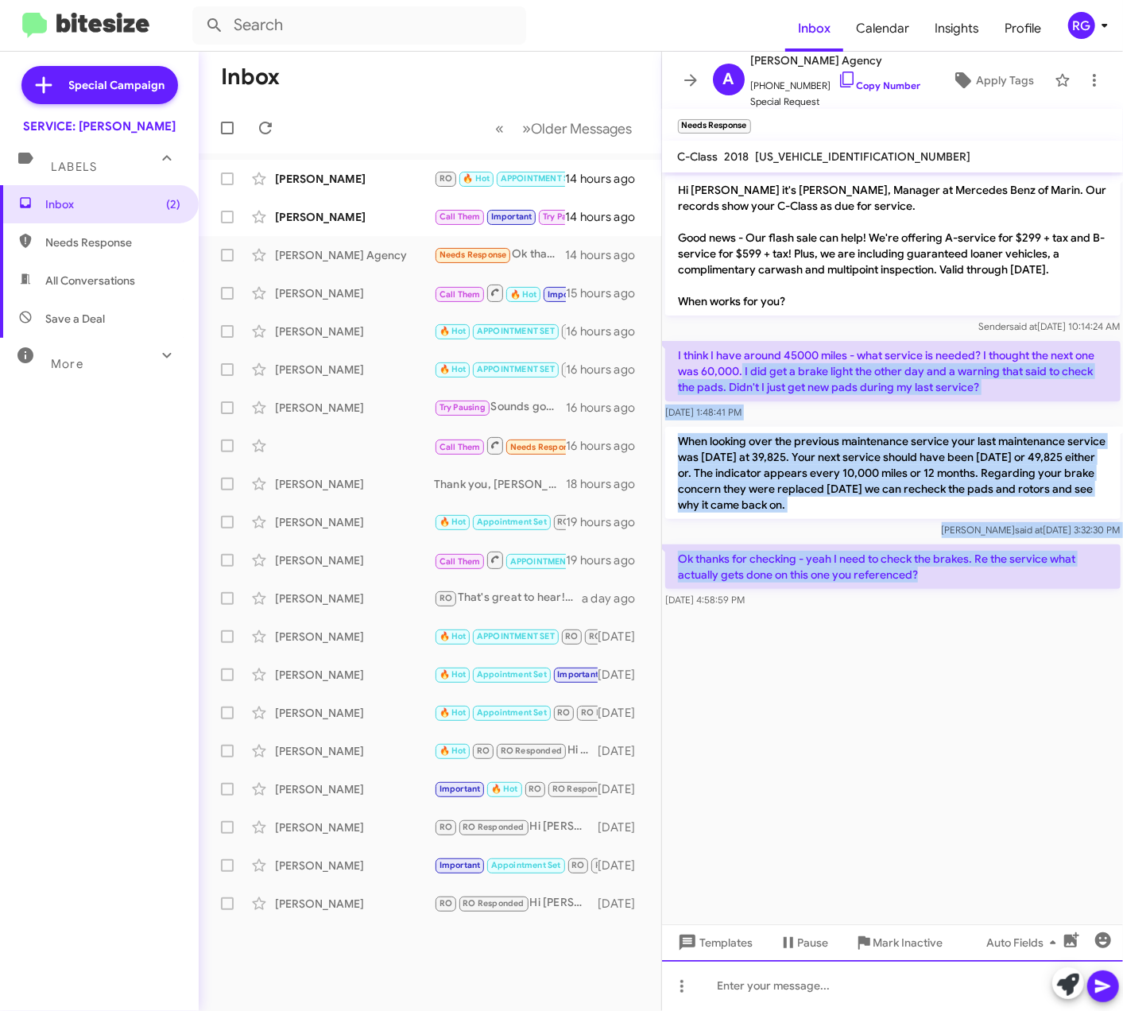
click at [803, 970] on div at bounding box center [893, 985] width 462 height 51
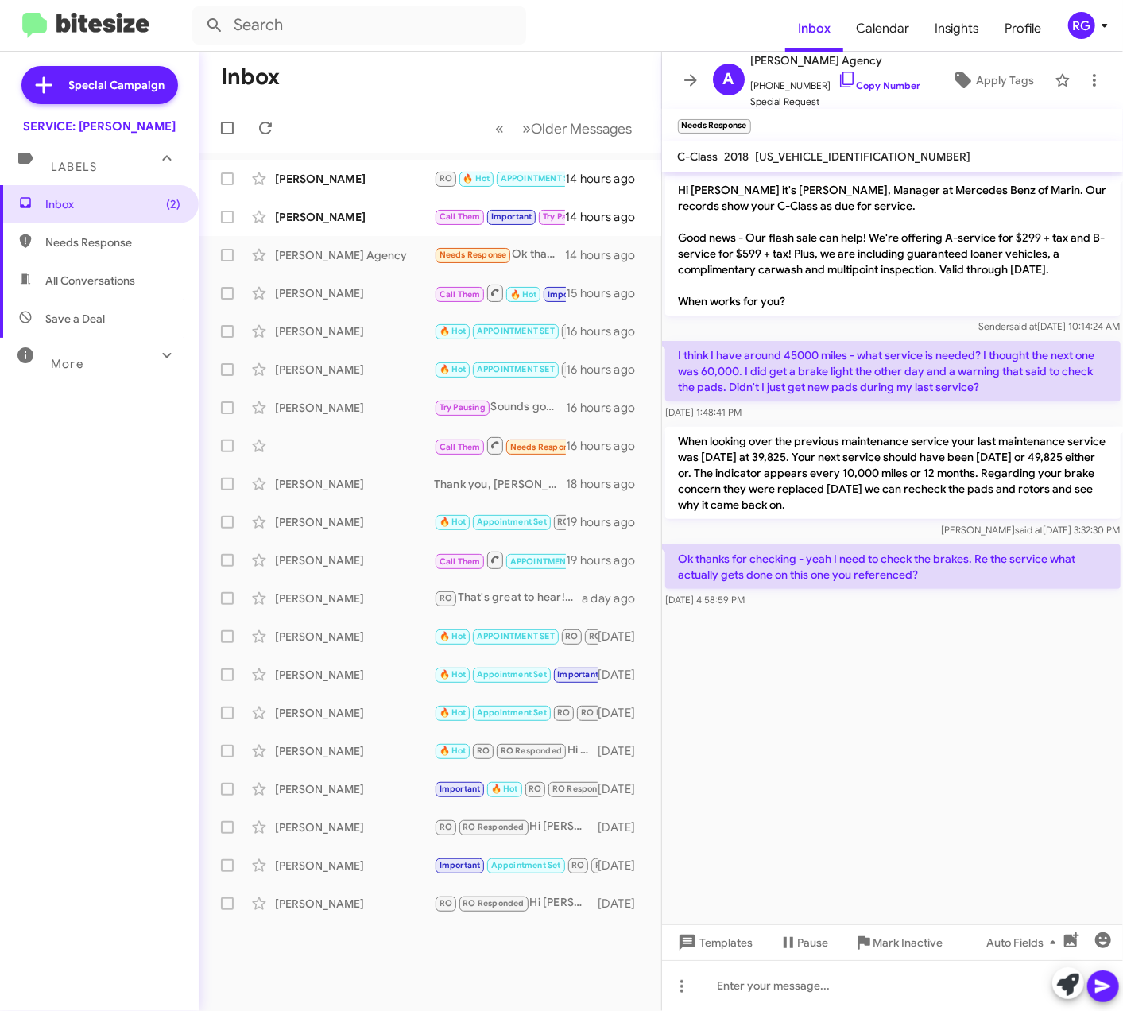
drag, startPoint x: 793, startPoint y: 615, endPoint x: 795, endPoint y: 717, distance: 101.7
drag, startPoint x: 795, startPoint y: 717, endPoint x: 728, endPoint y: 726, distance: 67.3
click at [728, 726] on cdk-virtual-scroll-viewport "Hi [PERSON_NAME] it's [PERSON_NAME], Manager at Mercedes Benz of Marin. Our rec…" at bounding box center [893, 548] width 462 height 752
click at [825, 149] on span "[US_VEHICLE_IDENTIFICATION_NUMBER]" at bounding box center [863, 156] width 215 height 14
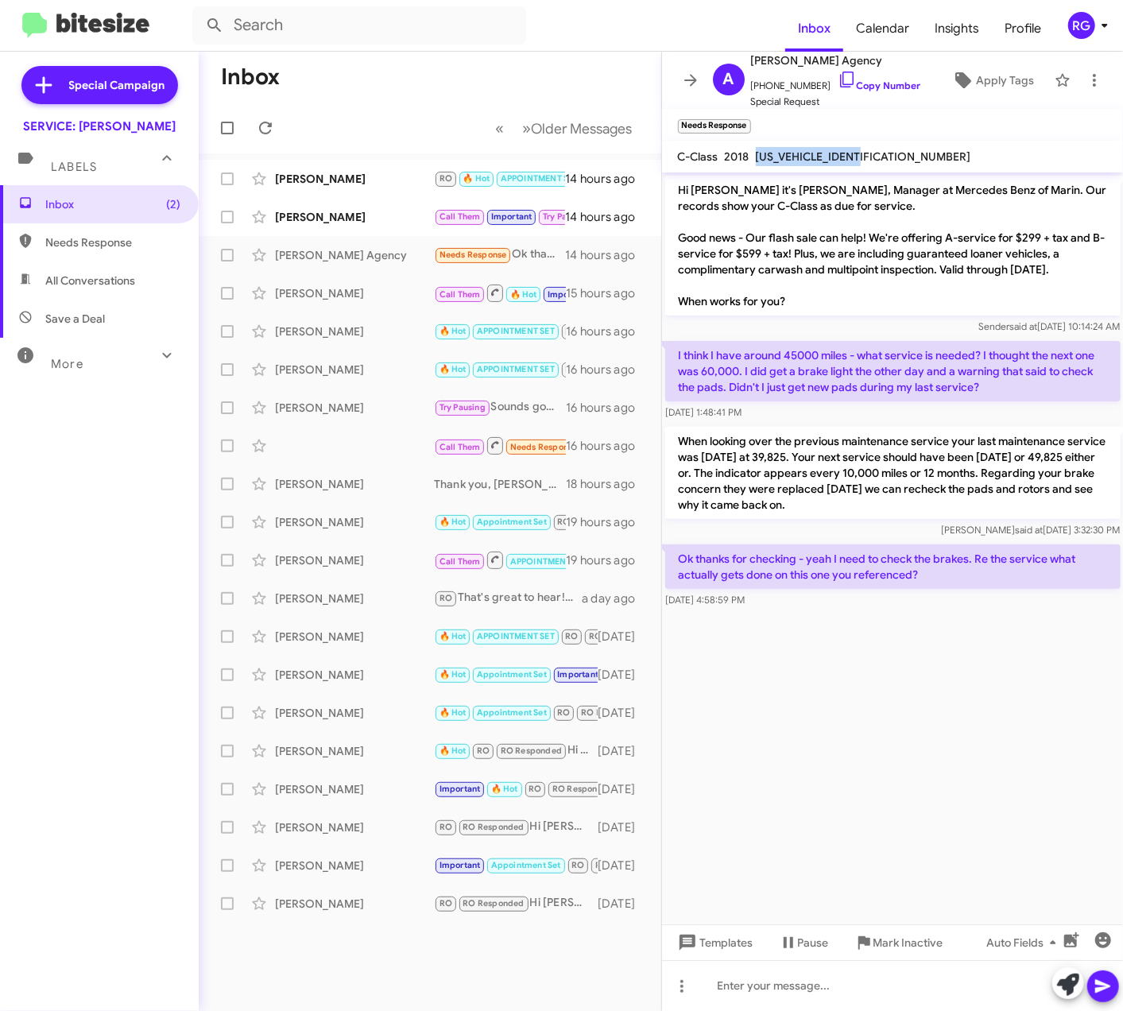
copy span "[US_VEHICLE_IDENTIFICATION_NUMBER]"
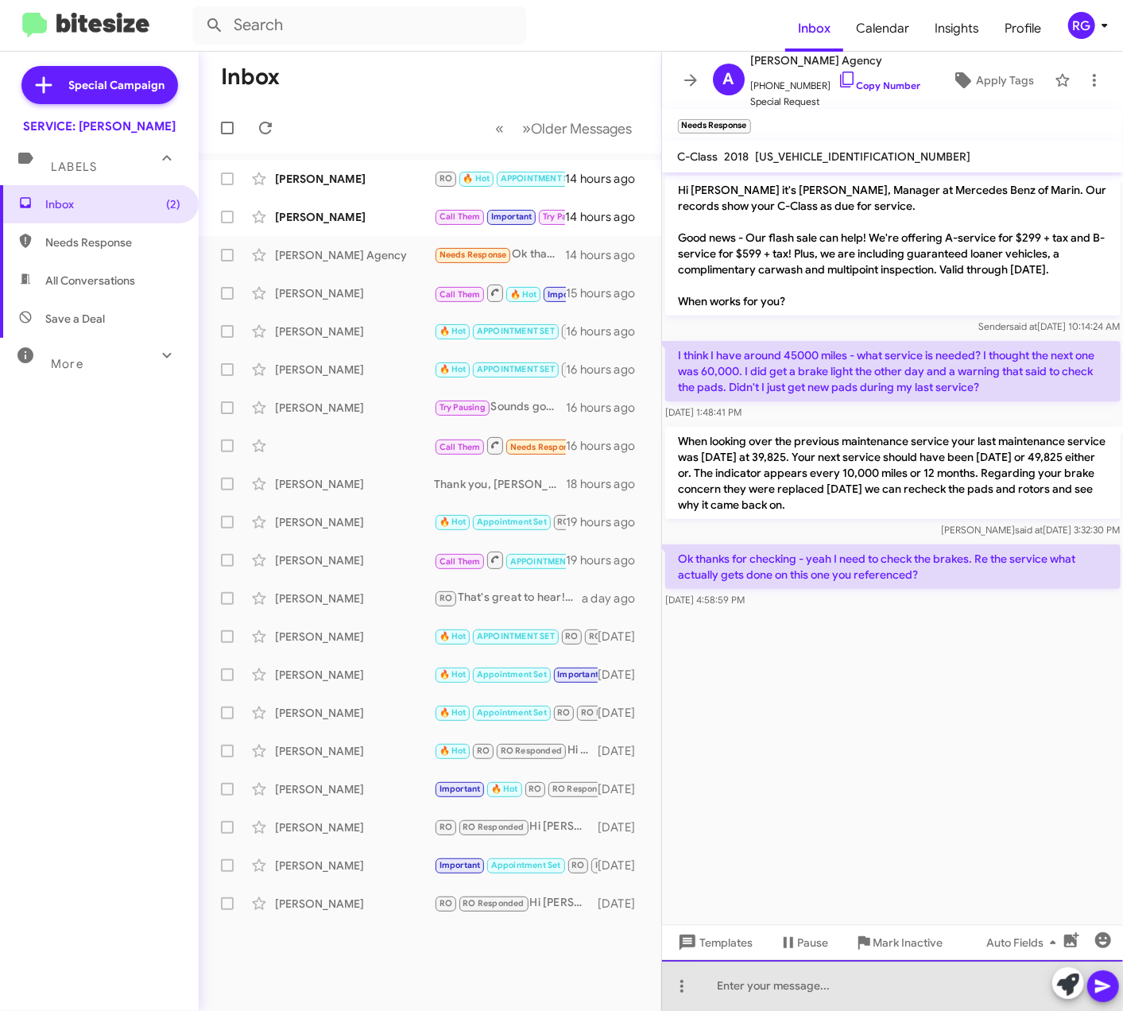
click at [807, 985] on div at bounding box center [893, 985] width 462 height 51
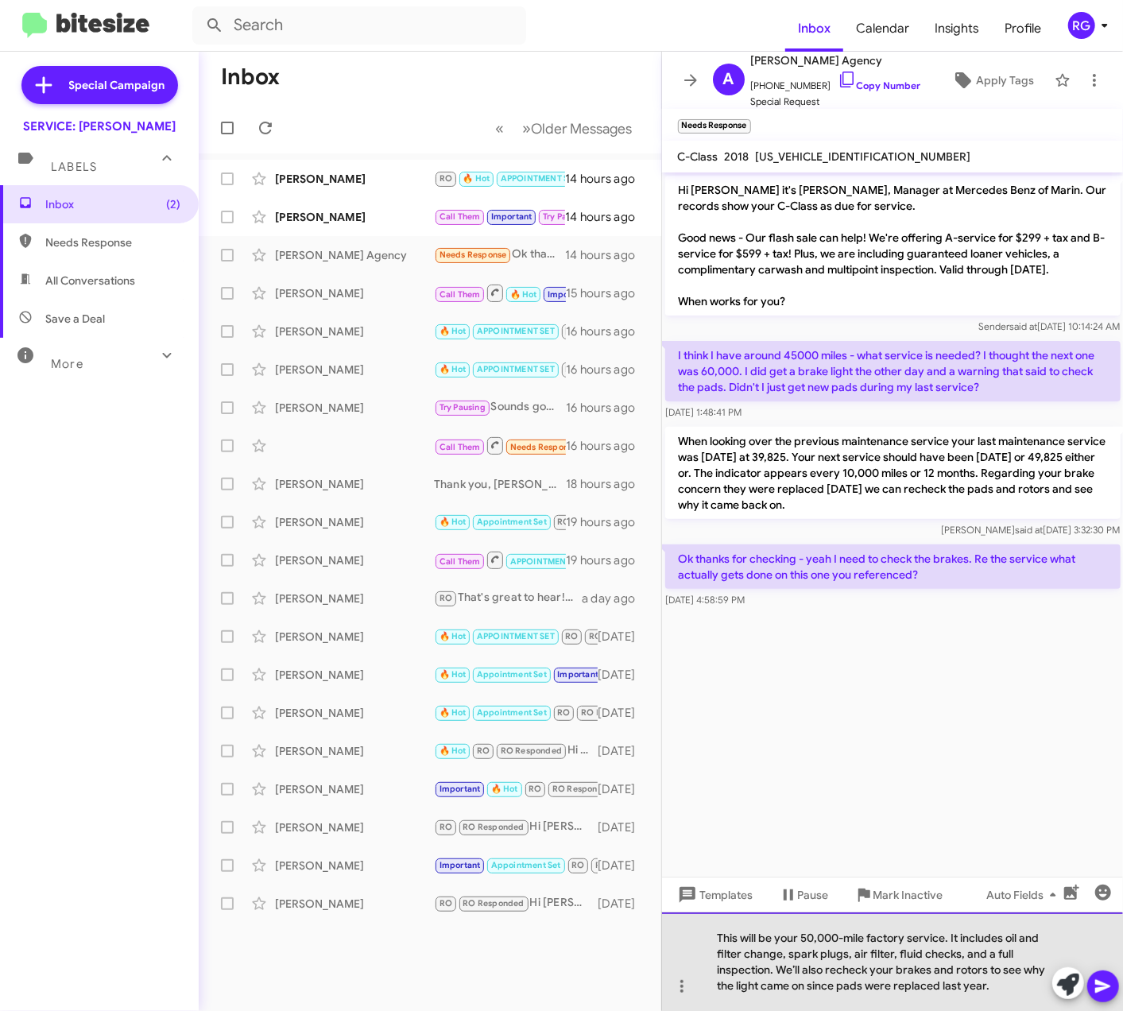
click at [860, 973] on div "This will be your 50,000-mile factory service. It includes oil and filter chang…" at bounding box center [893, 961] width 462 height 99
drag, startPoint x: 933, startPoint y: 984, endPoint x: 951, endPoint y: 987, distance: 18.6
click at [933, 986] on div "This will be your 50,000-mile factory service. It includes oil and filter chang…" at bounding box center [893, 961] width 462 height 99
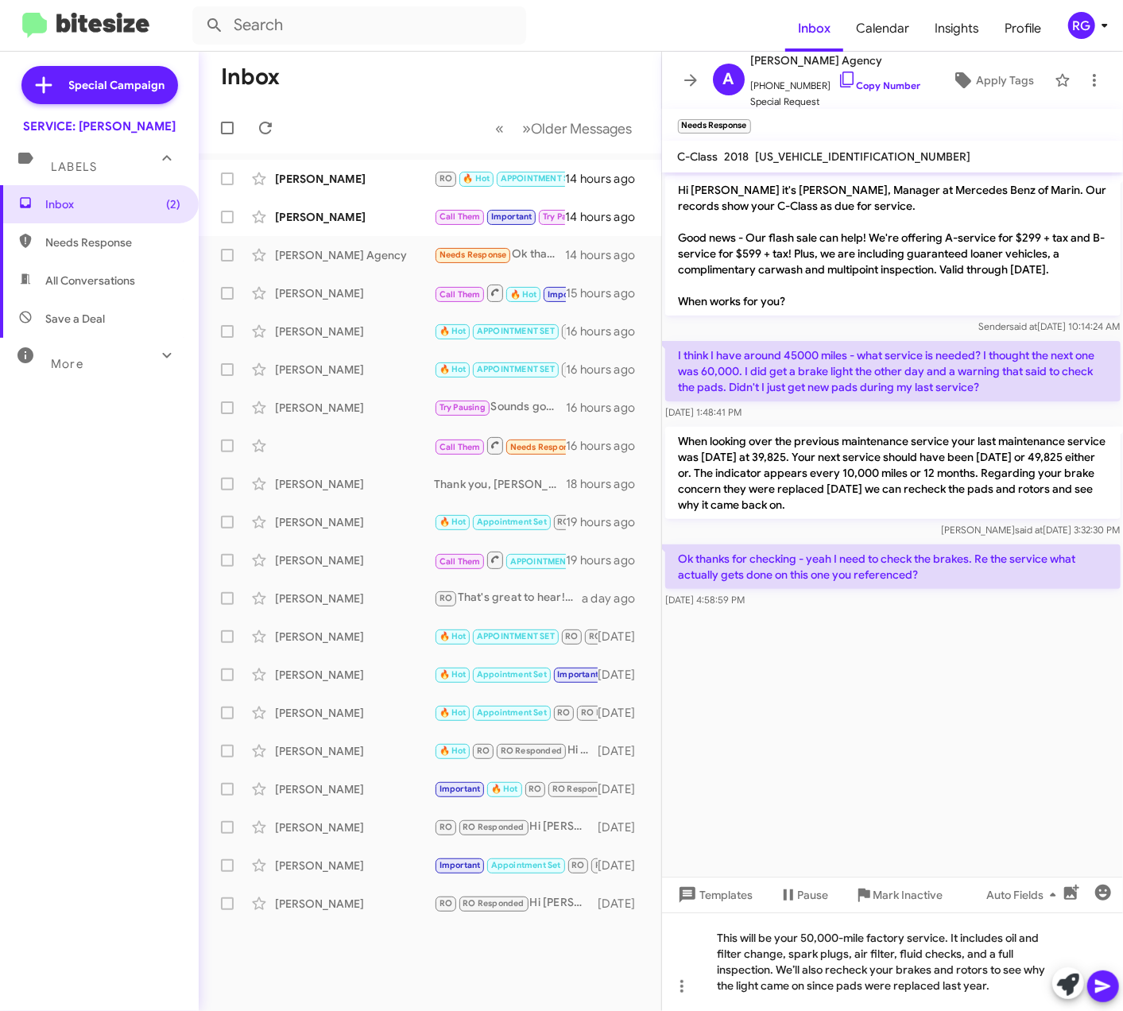
click at [1106, 979] on icon at bounding box center [1103, 986] width 19 height 19
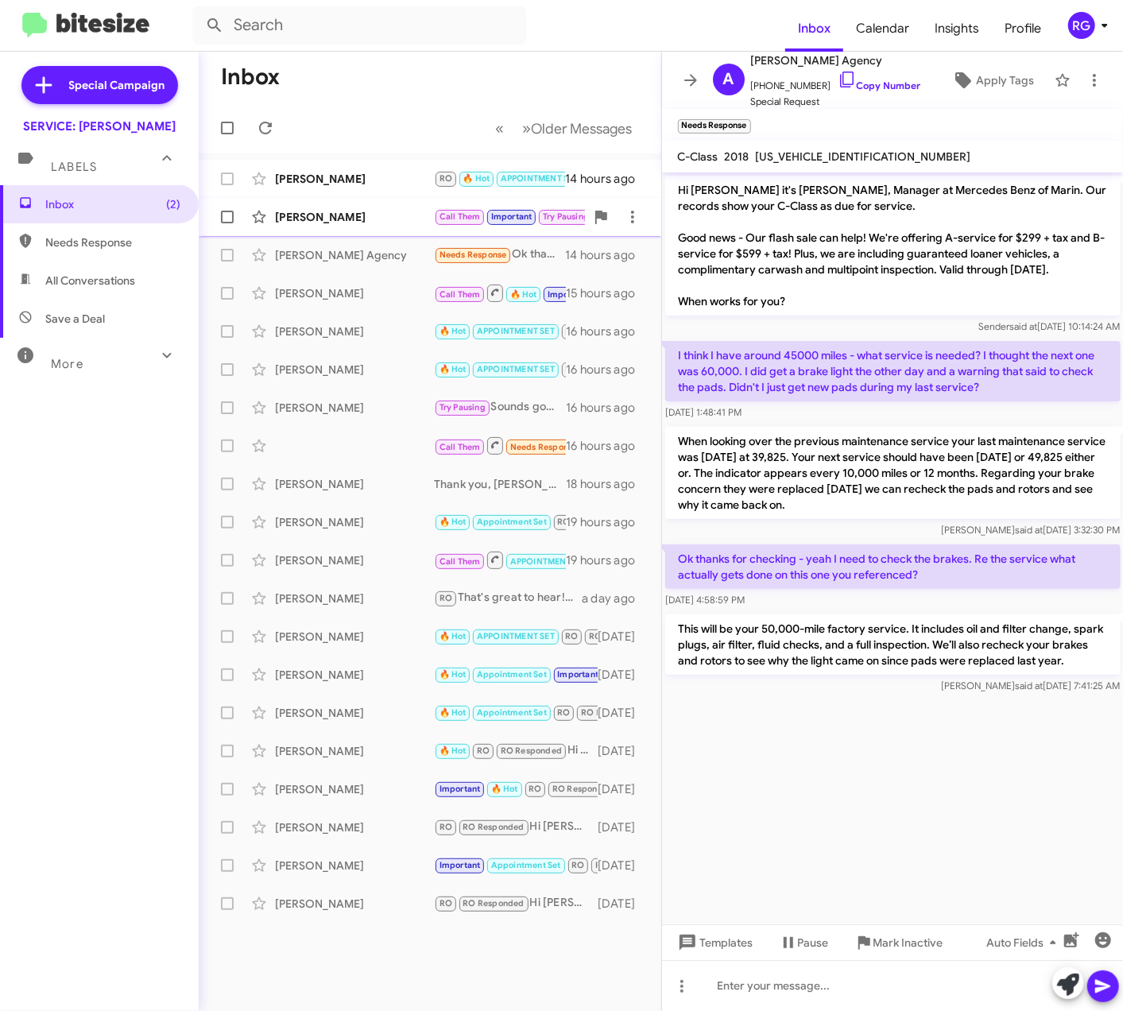
click at [499, 224] on small "Important" at bounding box center [511, 217] width 48 height 15
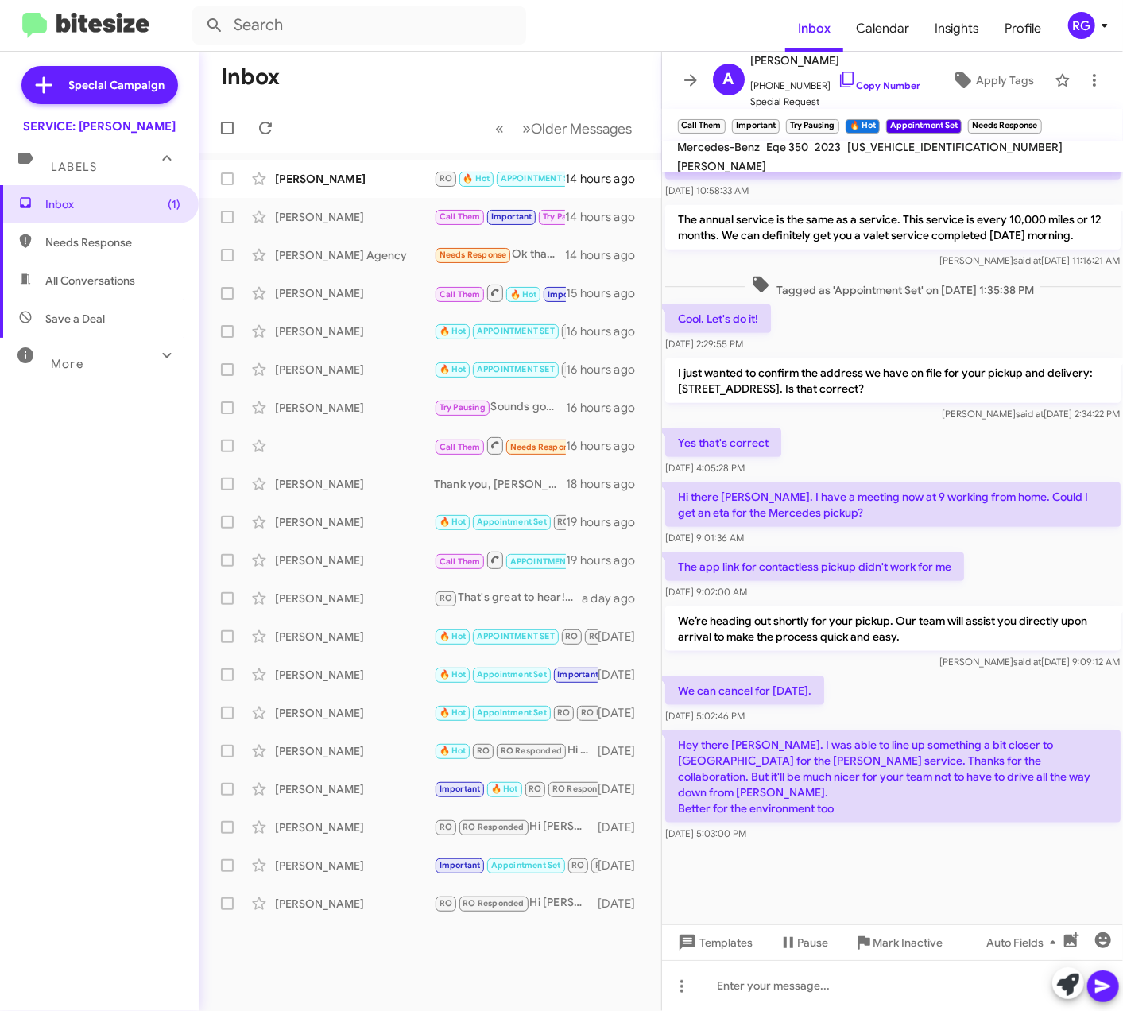
scroll to position [861, 0]
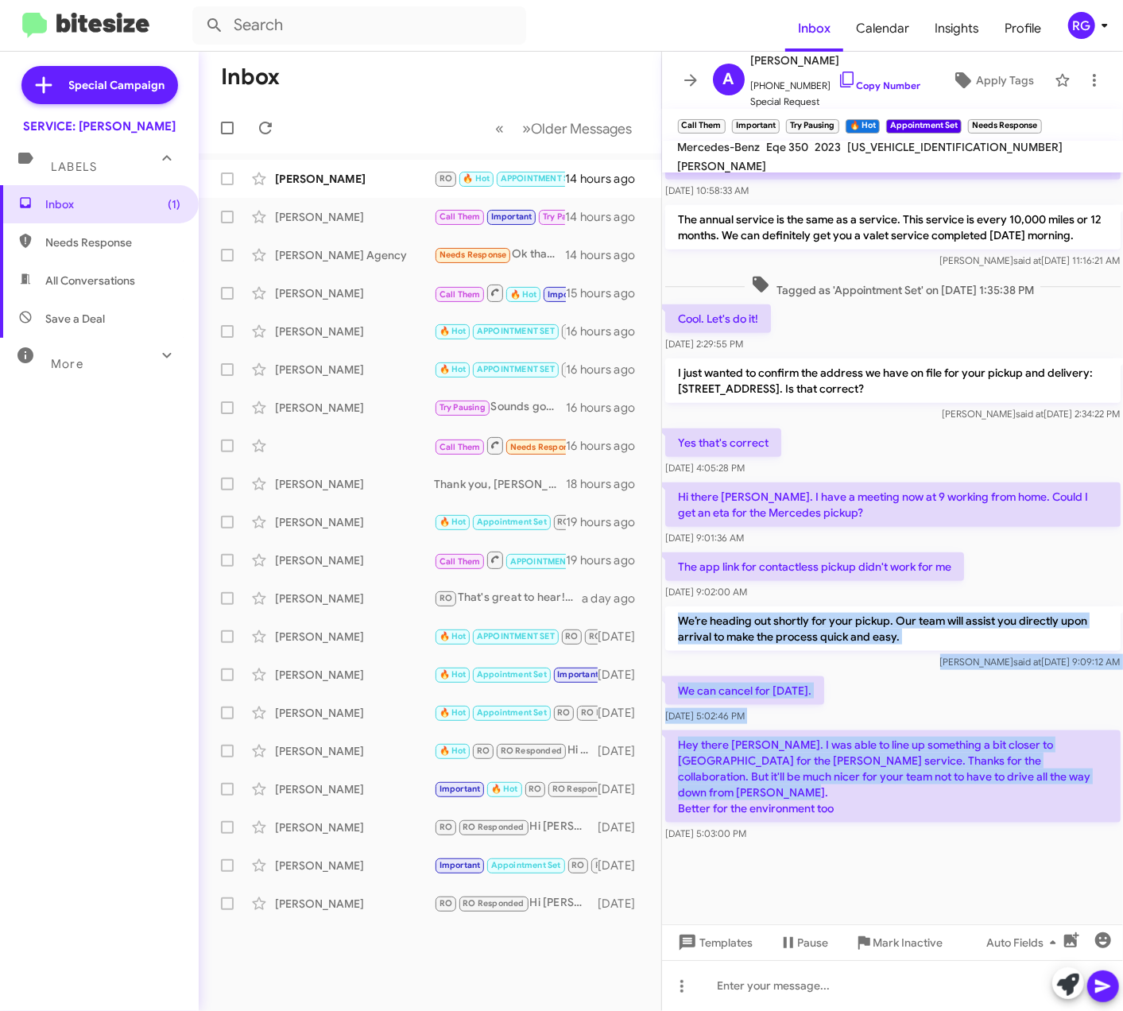
drag, startPoint x: 841, startPoint y: 817, endPoint x: 680, endPoint y: 625, distance: 250.5
click at [680, 625] on div "Could we schedule a car pick up and return? [DATE] 11:13:55 AM Would [DATE] aro…" at bounding box center [893, 94] width 462 height 1501
copy div "We’re heading out shortly for your pickup. Our team will assist you directly up…"
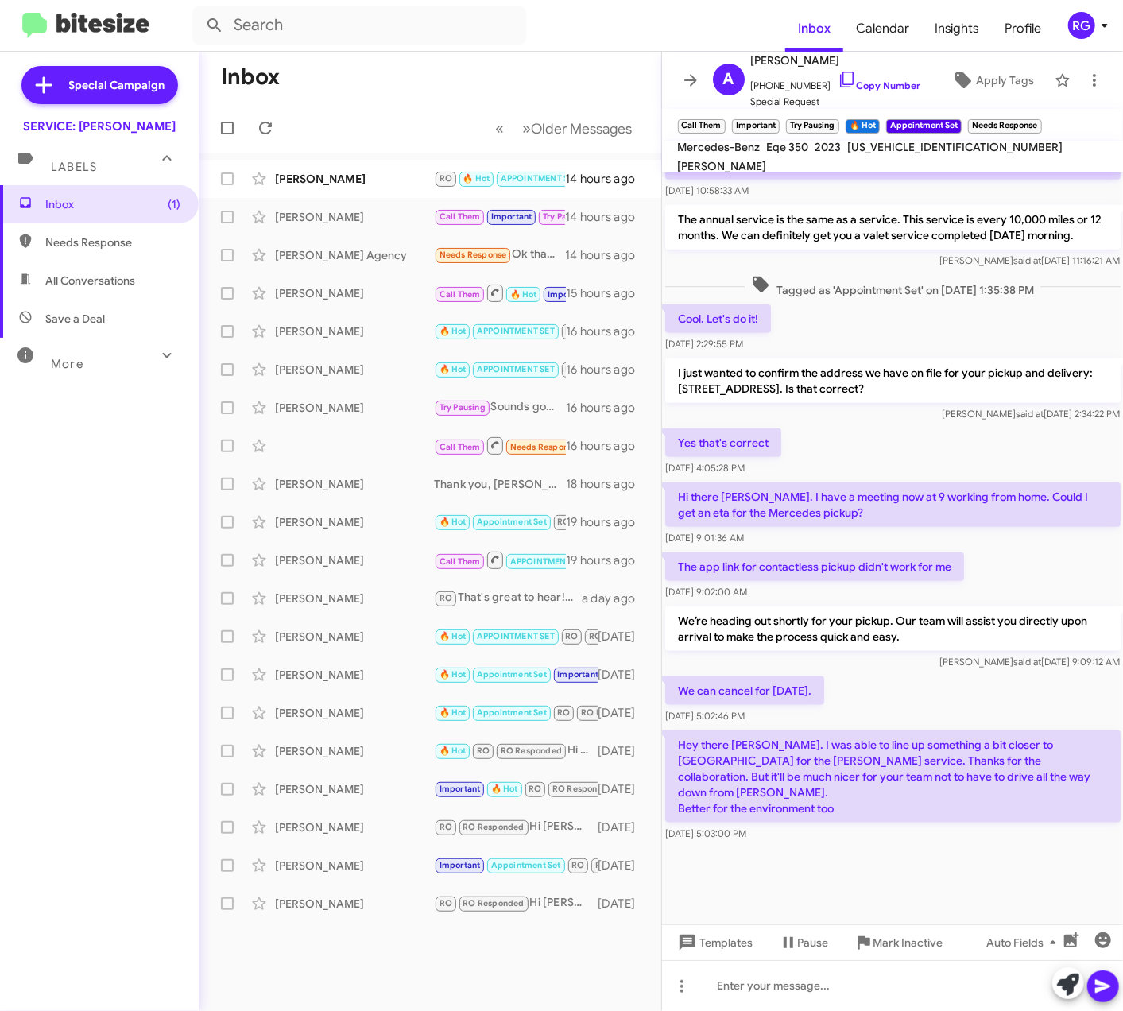
click at [856, 869] on div at bounding box center [893, 884] width 462 height 79
click at [941, 982] on div at bounding box center [893, 985] width 462 height 51
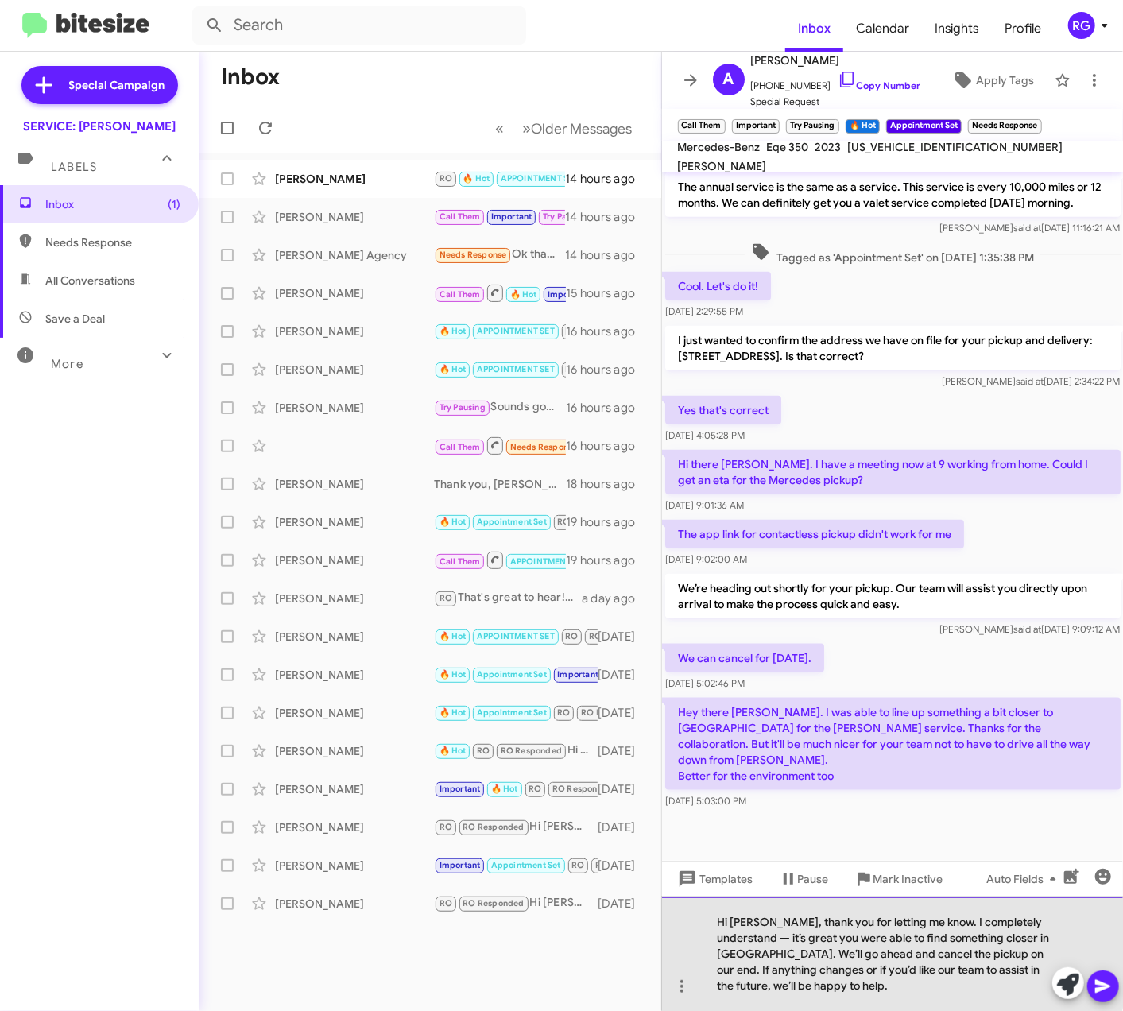
click at [728, 938] on div "Hi [PERSON_NAME], thank you for letting me know. I completely understand — it’s…" at bounding box center [893, 953] width 462 height 114
click at [808, 974] on div "Hi [PERSON_NAME], thank you for letting me know. I completely understand, it’s …" at bounding box center [893, 953] width 462 height 114
drag, startPoint x: 919, startPoint y: 963, endPoint x: 936, endPoint y: 963, distance: 17.5
click at [919, 963] on div "Hi [PERSON_NAME], thank you for letting me know. I completely understand, it’s …" at bounding box center [893, 953] width 462 height 114
drag, startPoint x: 989, startPoint y: 945, endPoint x: 970, endPoint y: 950, distance: 20.6
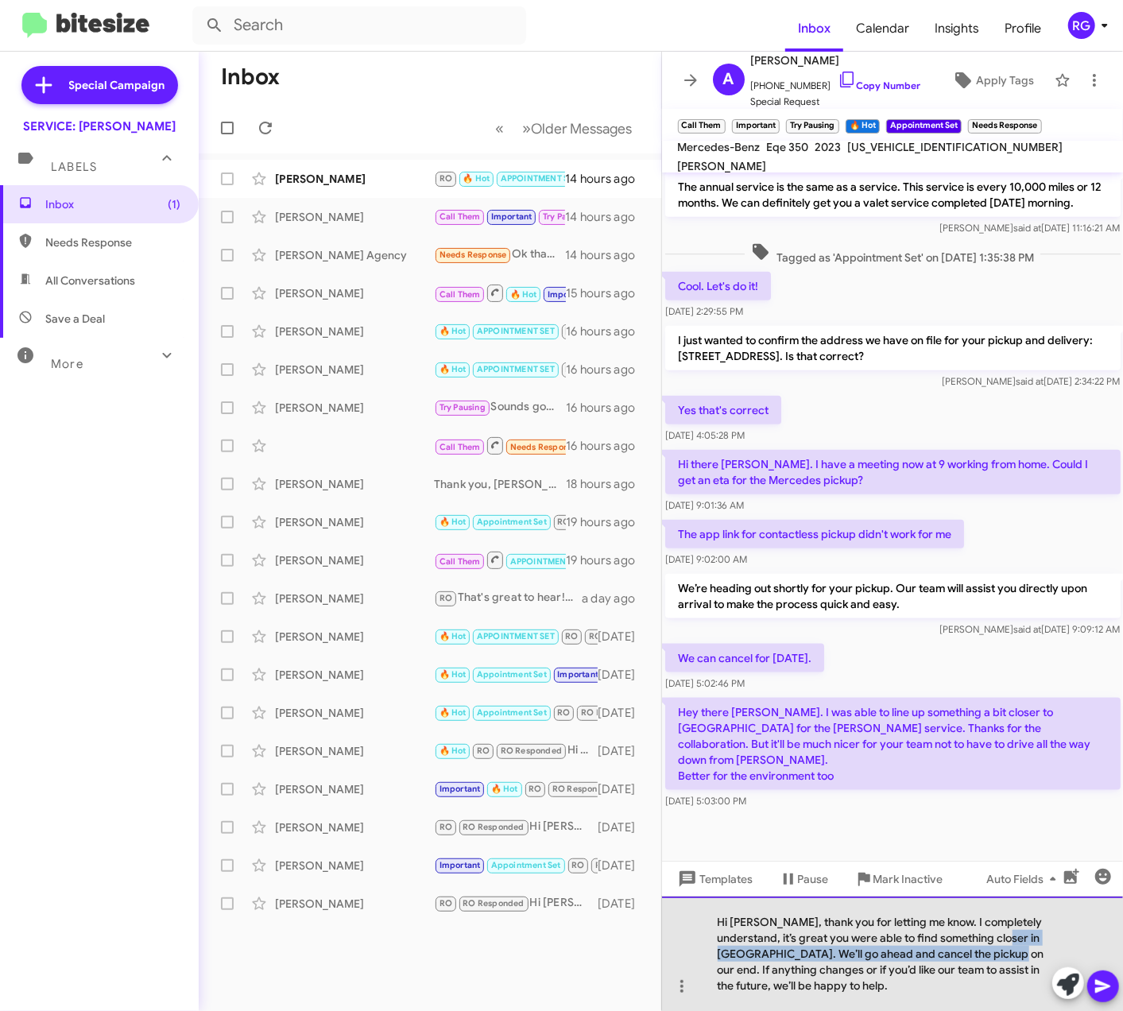
click at [986, 946] on div "Hi [PERSON_NAME], thank you for letting me know. I completely understand, it’s …" at bounding box center [893, 953] width 462 height 114
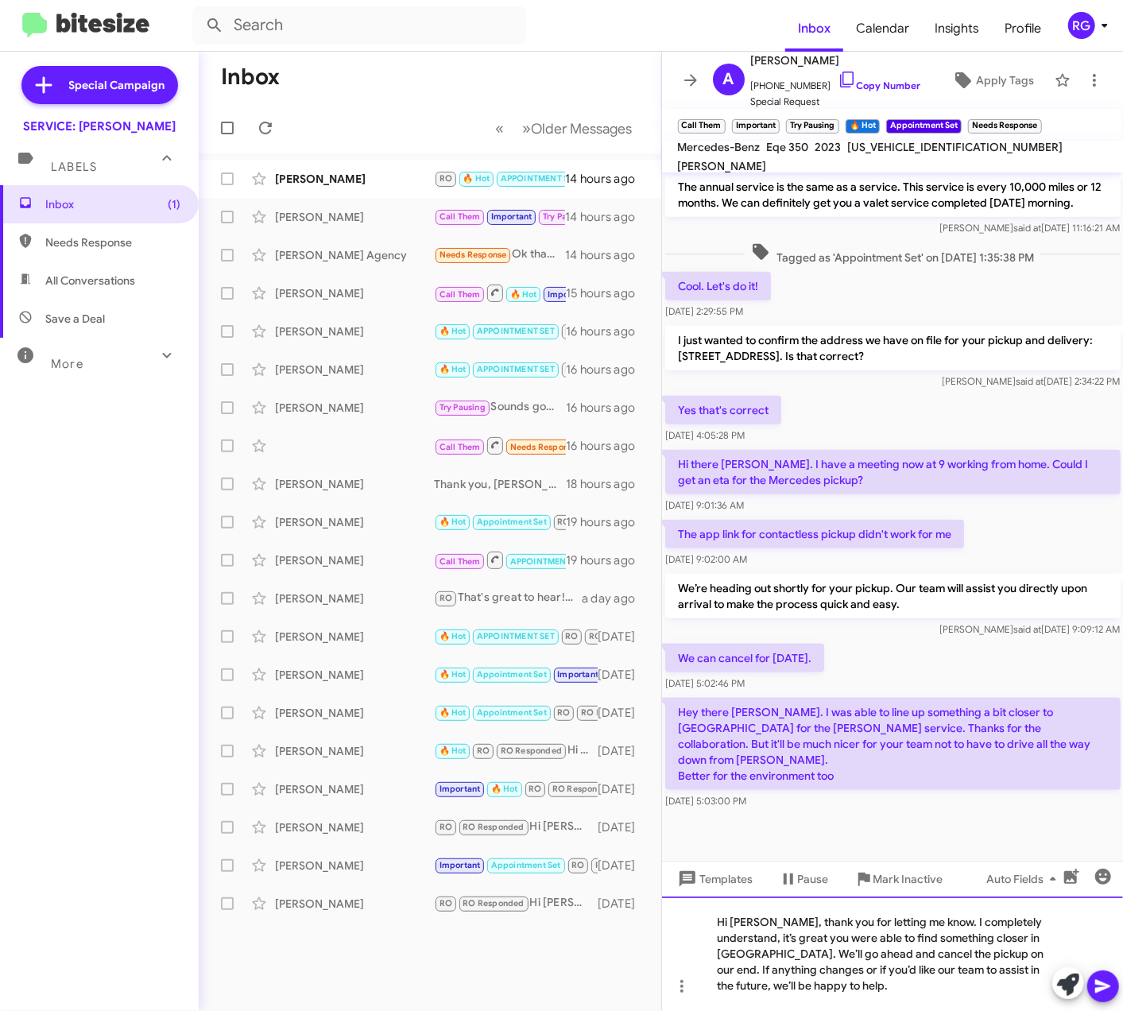
click at [818, 979] on div "Hi [PERSON_NAME], thank you for letting me know. I completely understand, it’s …" at bounding box center [893, 953] width 462 height 114
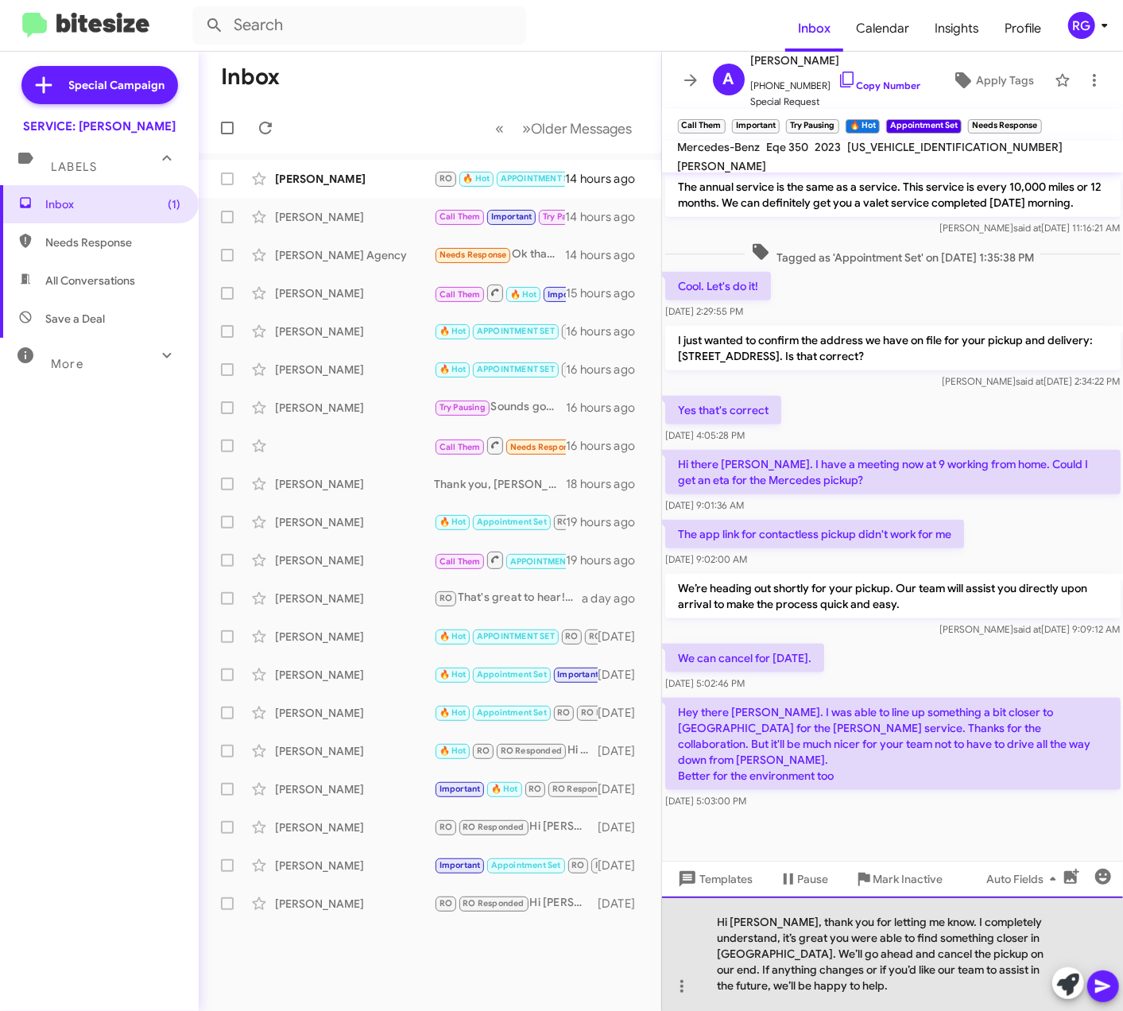
drag, startPoint x: 935, startPoint y: 980, endPoint x: 942, endPoint y: 976, distance: 8.2
click at [935, 979] on div "Hi [PERSON_NAME], thank you for letting me know. I completely understand, it’s …" at bounding box center [893, 953] width 462 height 114
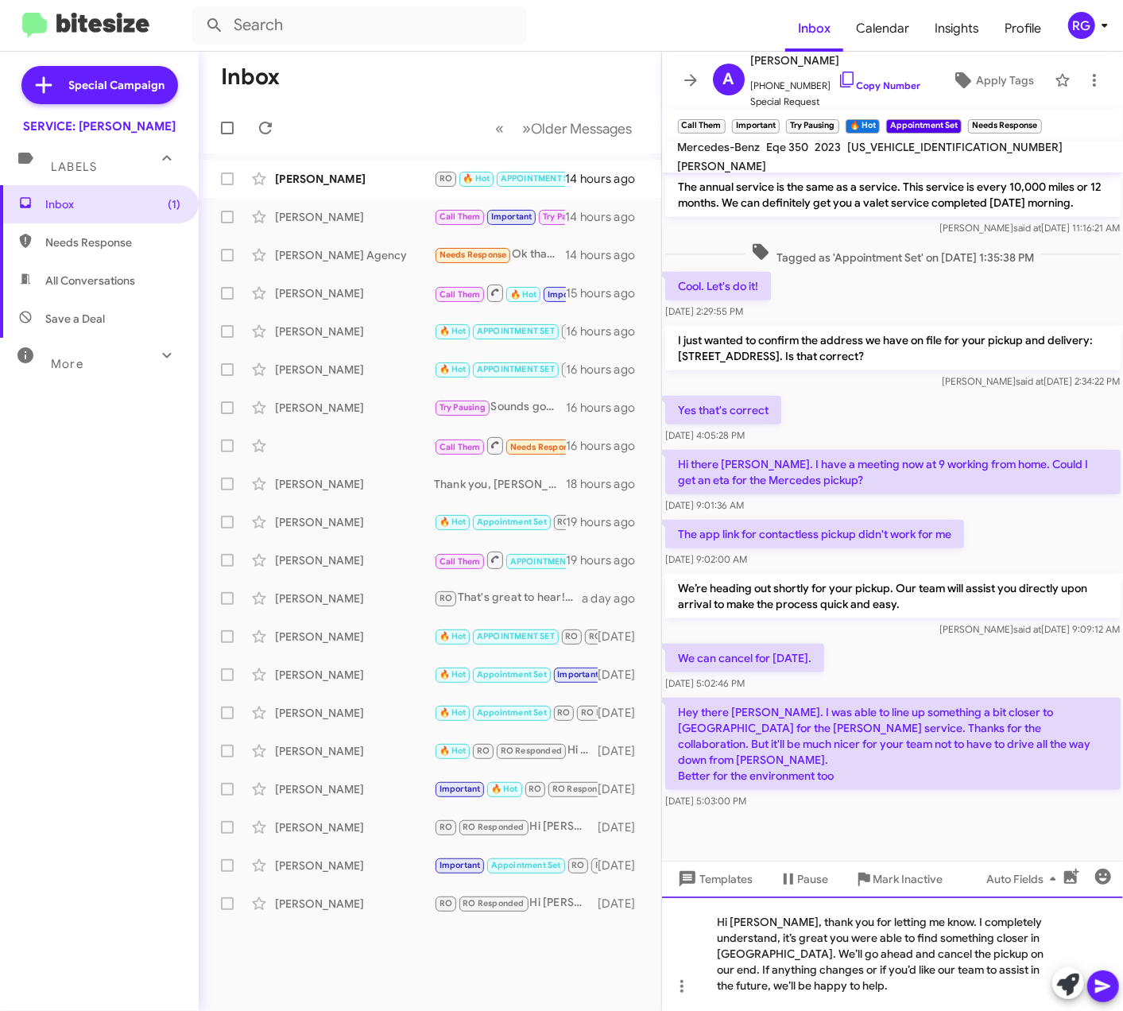
click at [977, 960] on div "Hi [PERSON_NAME], thank you for letting me know. I completely understand, it’s …" at bounding box center [893, 953] width 462 height 114
click at [981, 974] on div "Hi [PERSON_NAME], thank you for letting me know. I completely understand, it’s …" at bounding box center [893, 953] width 462 height 114
click at [1103, 987] on icon at bounding box center [1102, 987] width 15 height 14
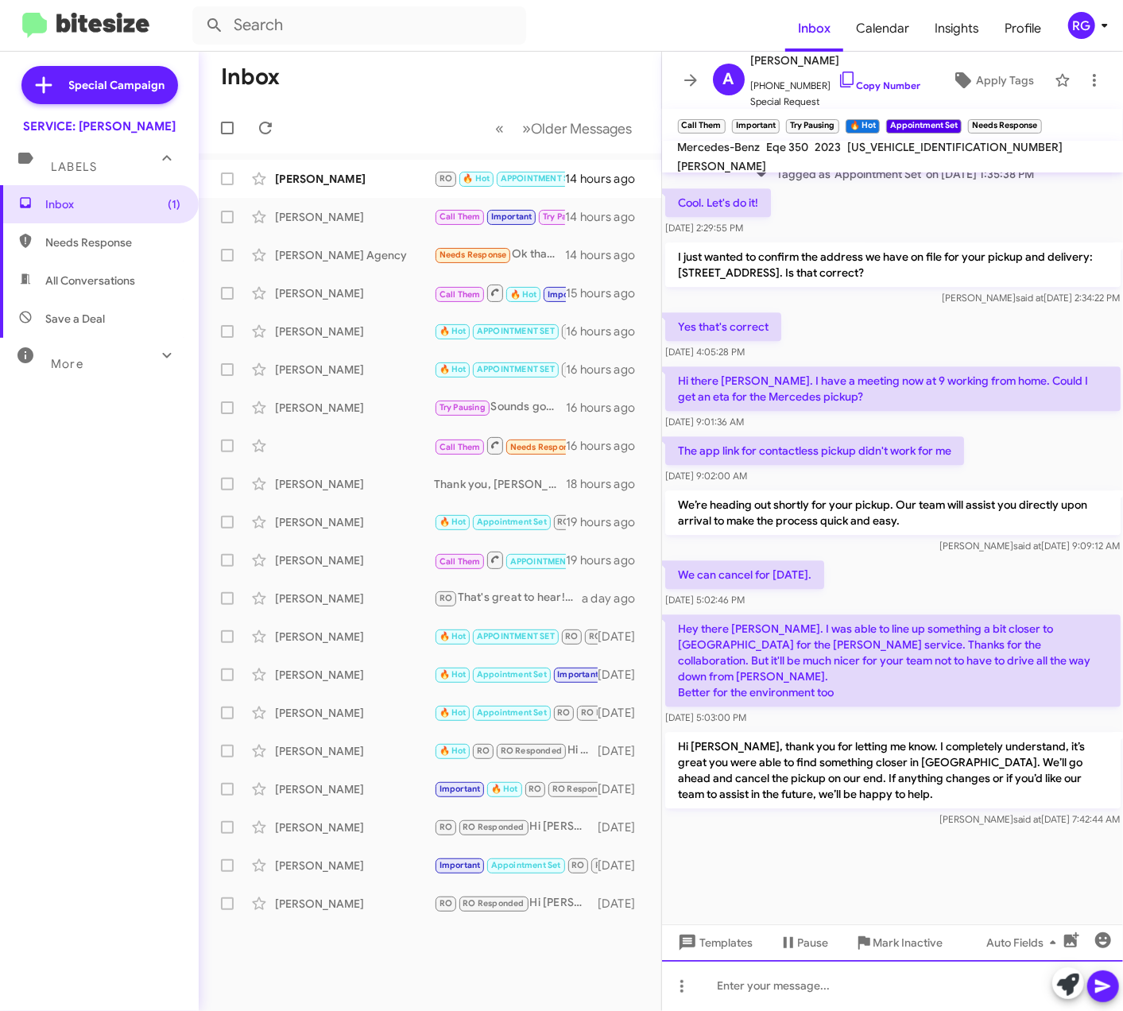
scroll to position [2325, 0]
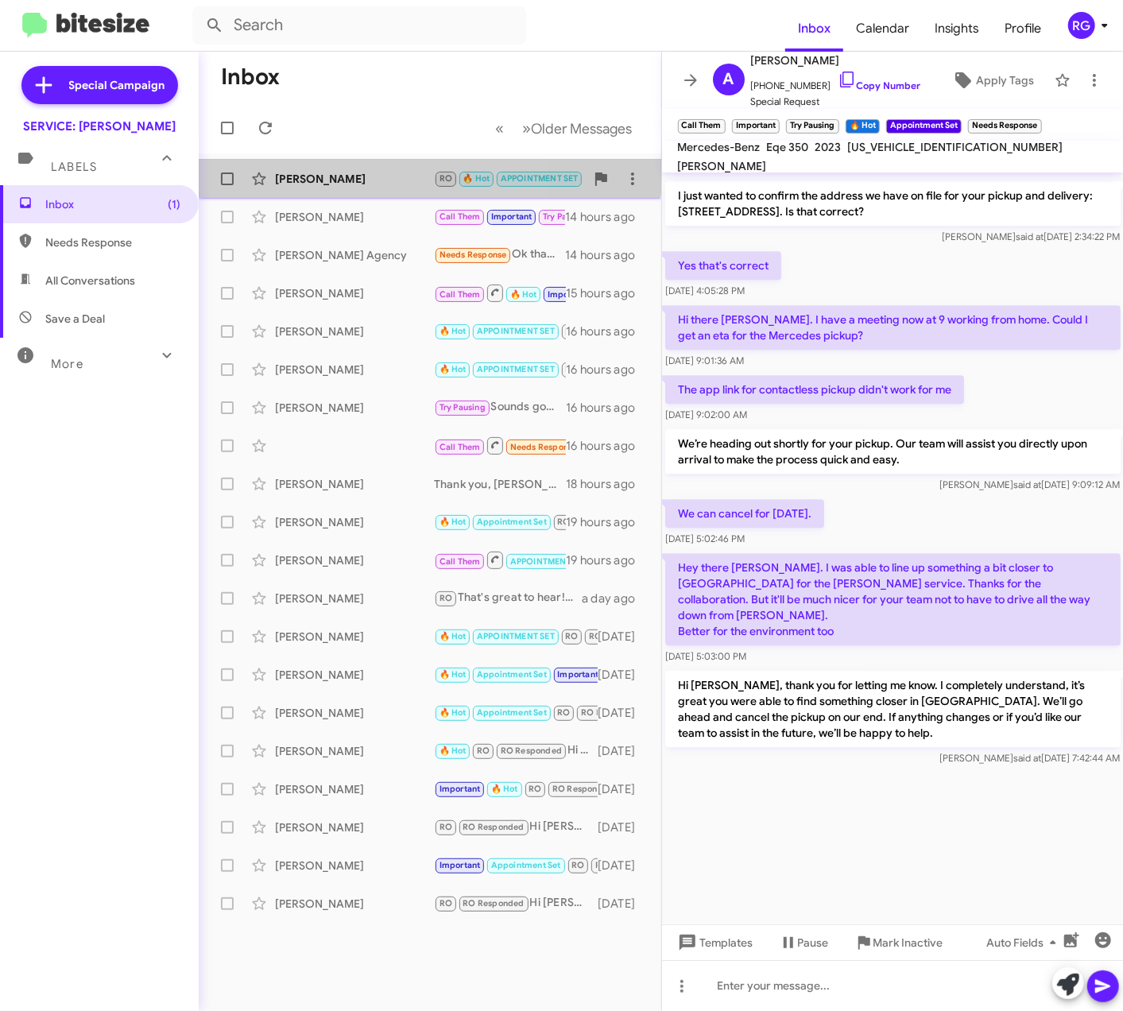
click at [303, 172] on div "[PERSON_NAME]" at bounding box center [354, 179] width 159 height 16
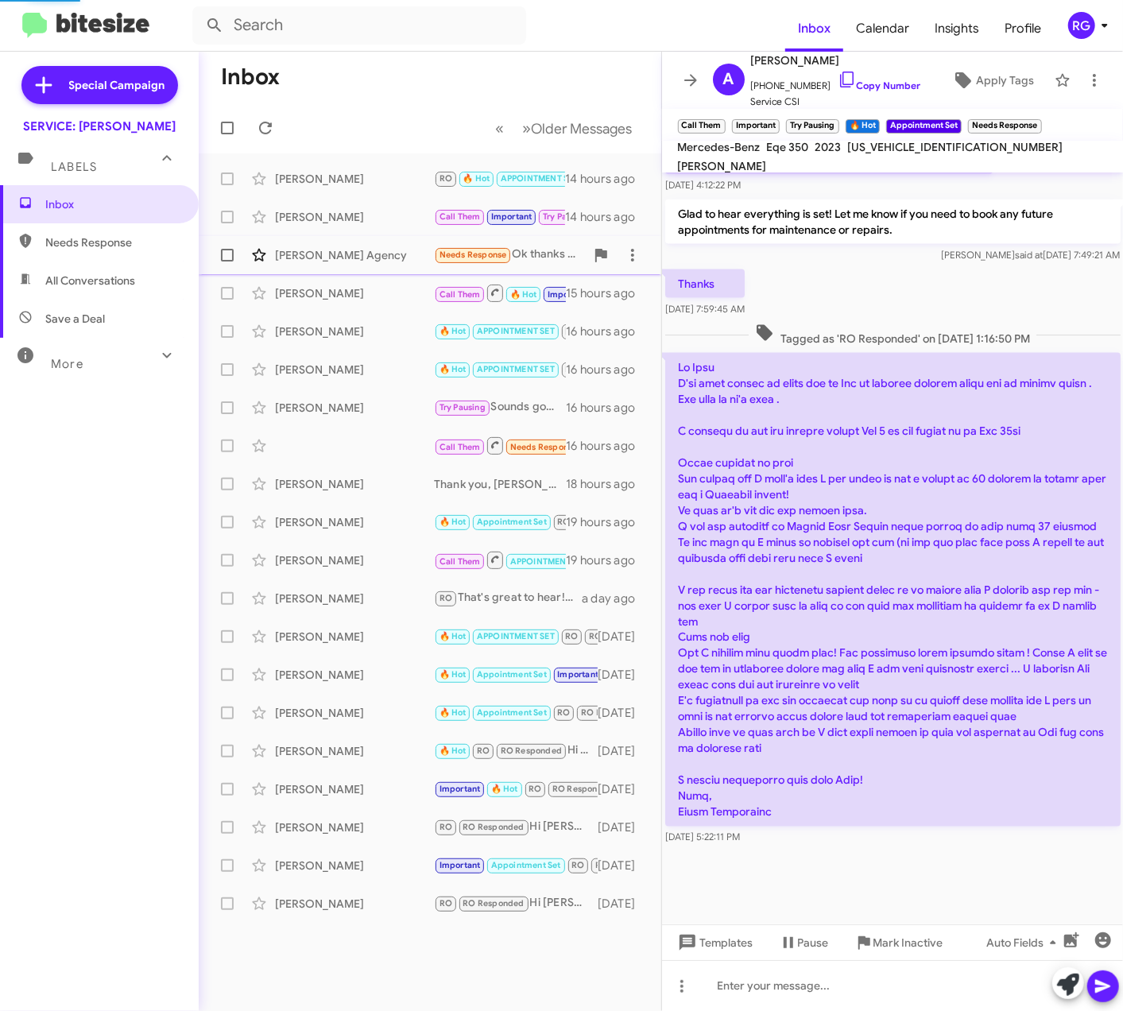
scroll to position [1254, 0]
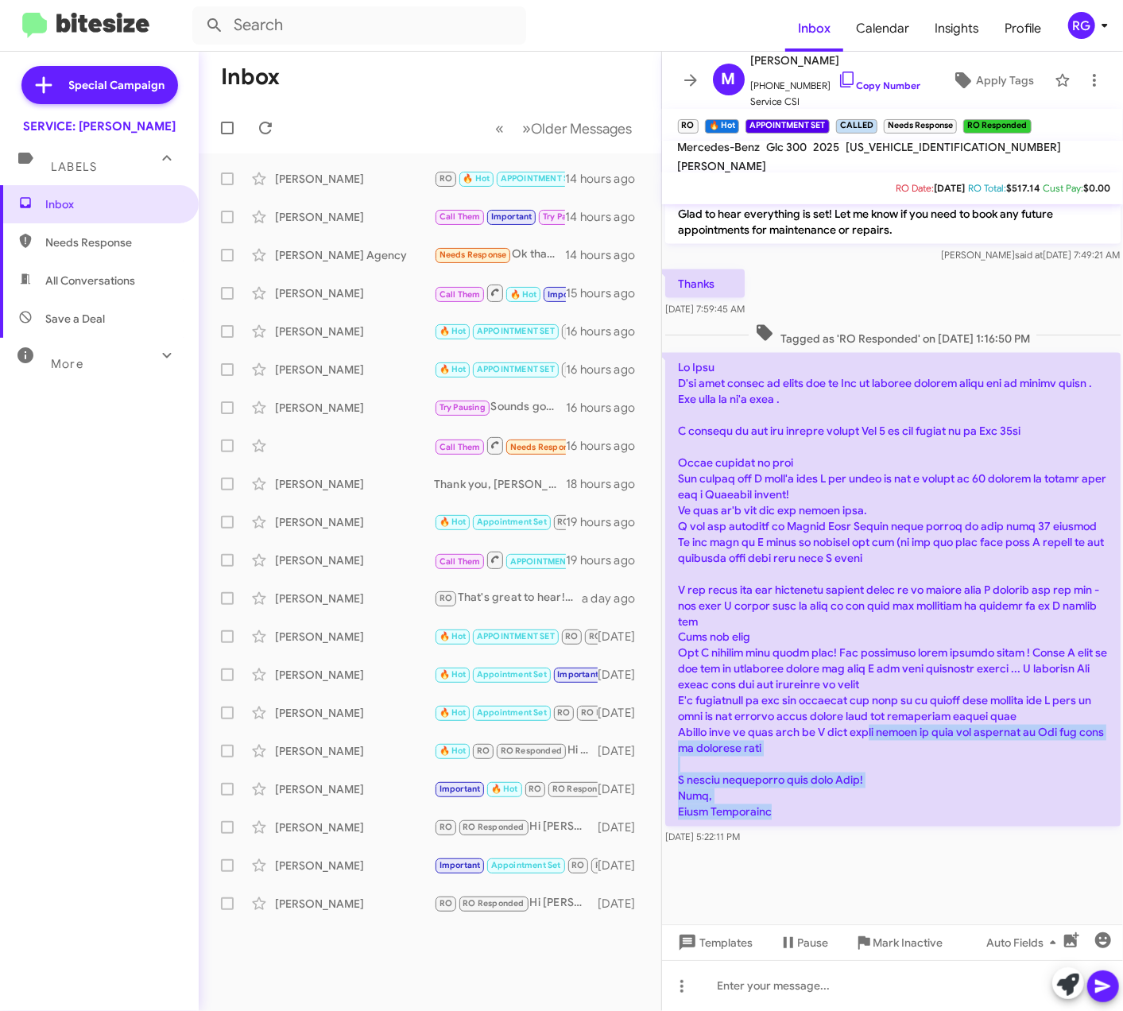
drag, startPoint x: 884, startPoint y: 808, endPoint x: 866, endPoint y: 735, distance: 75.2
click at [866, 735] on p at bounding box center [892, 590] width 455 height 474
drag, startPoint x: 866, startPoint y: 735, endPoint x: 873, endPoint y: 770, distance: 35.5
click at [873, 770] on p at bounding box center [892, 590] width 455 height 474
drag, startPoint x: 892, startPoint y: 159, endPoint x: 904, endPoint y: 157, distance: 12.0
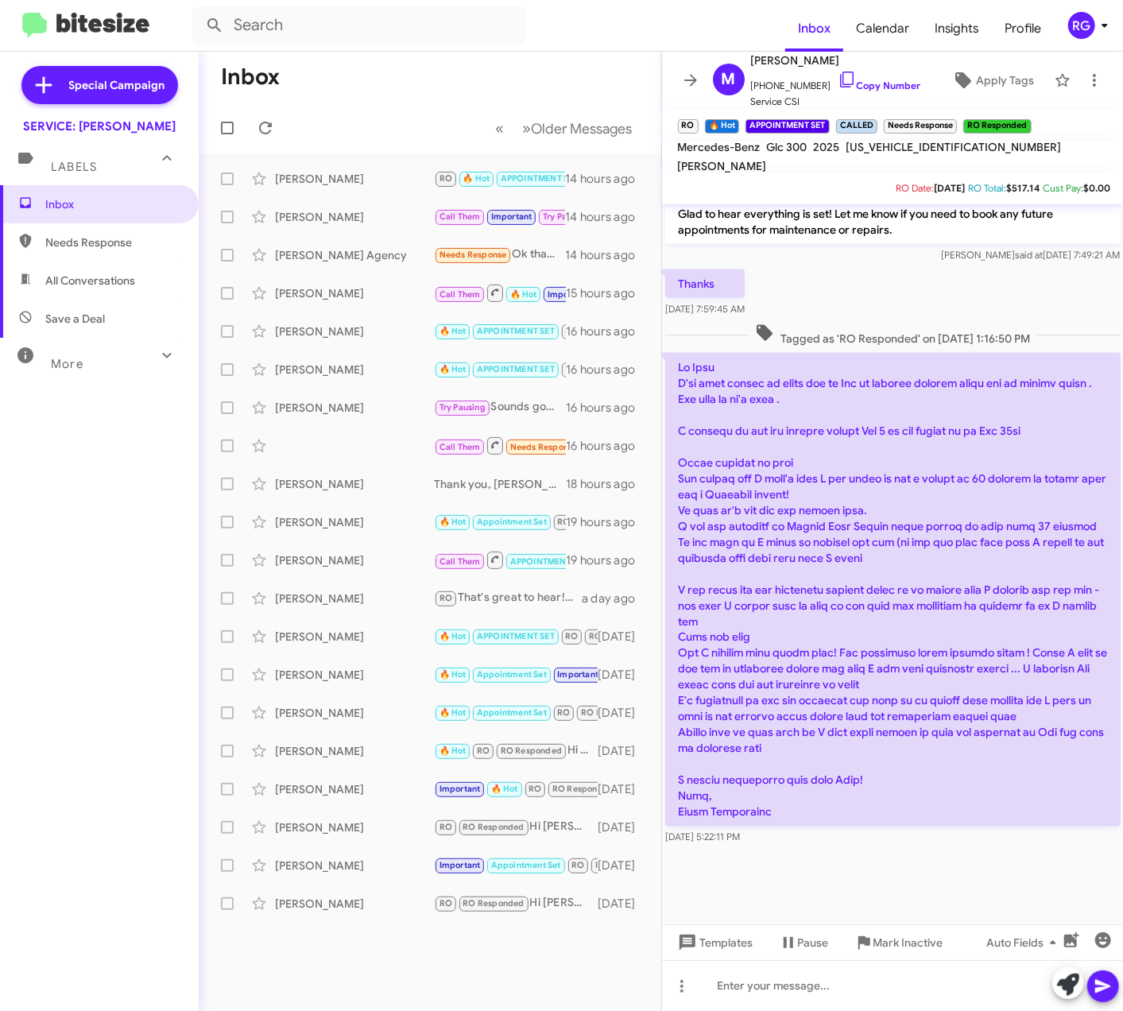
click at [892, 154] on span "[US_VEHICLE_IDENTIFICATION_NUMBER]" at bounding box center [953, 147] width 215 height 14
click at [904, 154] on span "[US_VEHICLE_IDENTIFICATION_NUMBER]" at bounding box center [953, 147] width 215 height 14
copy span "[US_VEHICLE_IDENTIFICATION_NUMBER]"
